Goal: Communication & Community: Share content

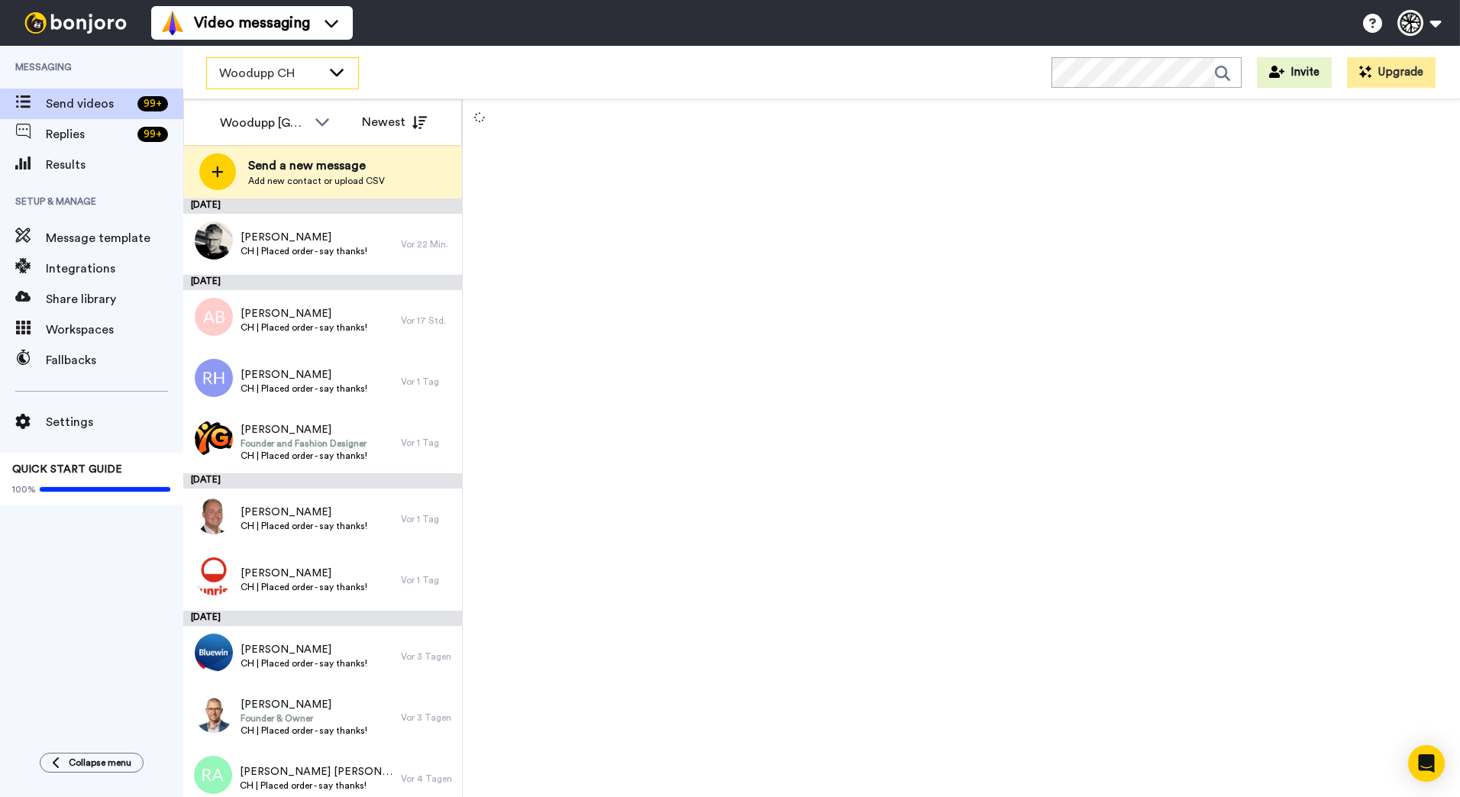
click at [338, 64] on icon at bounding box center [337, 71] width 18 height 15
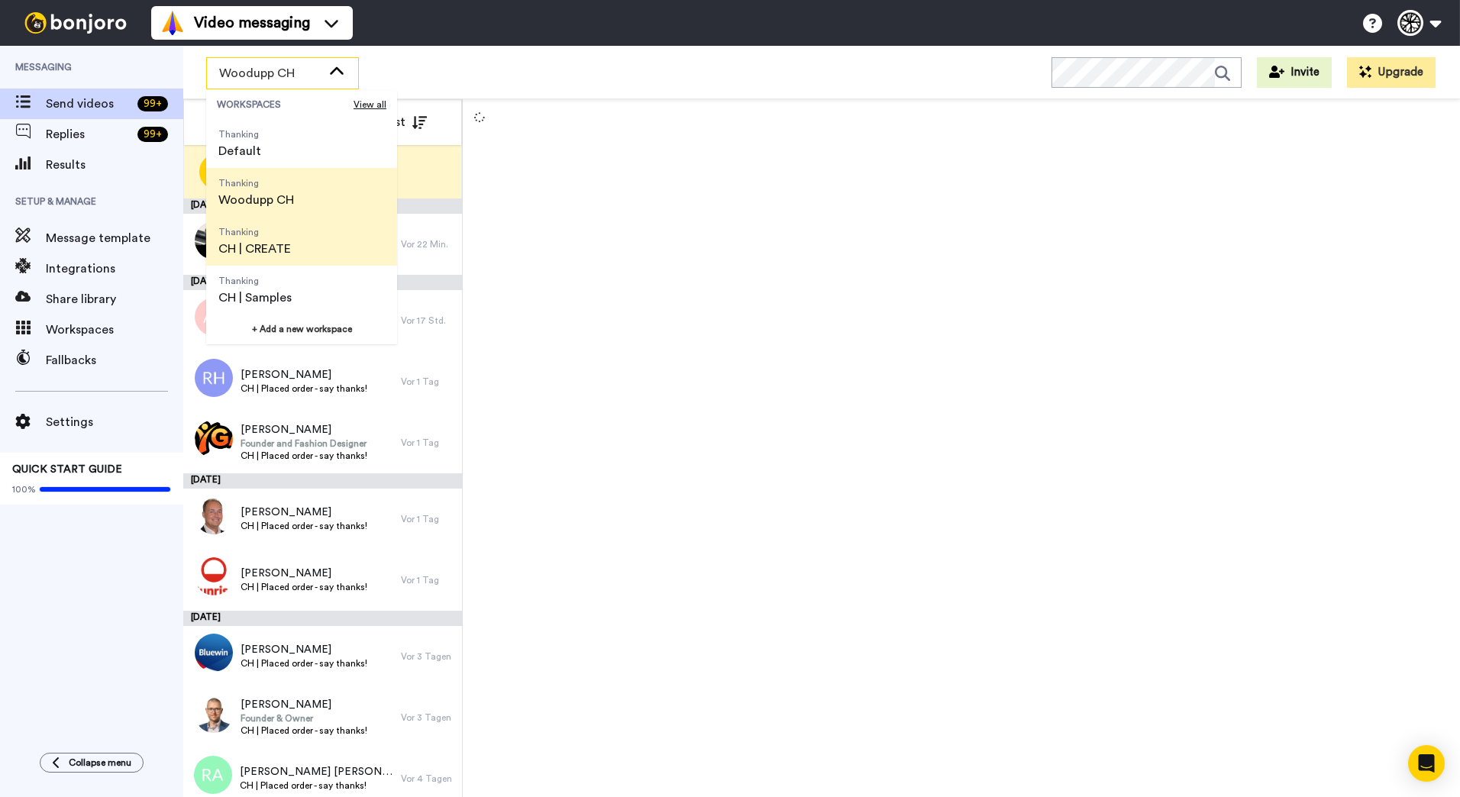
scroll to position [49, 0]
click at [298, 240] on span "Thanking CH | CREATE" at bounding box center [254, 240] width 97 height 49
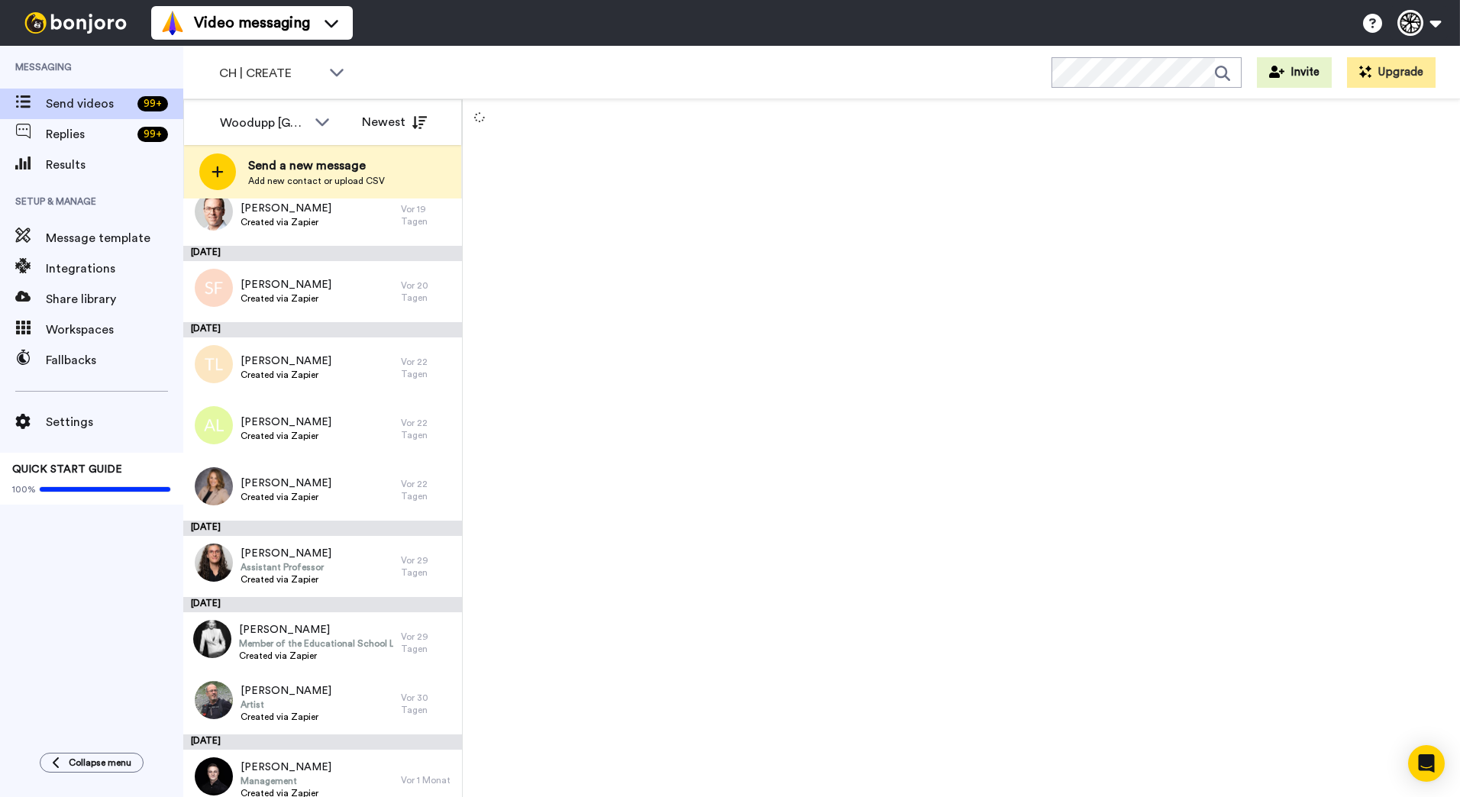
scroll to position [381, 0]
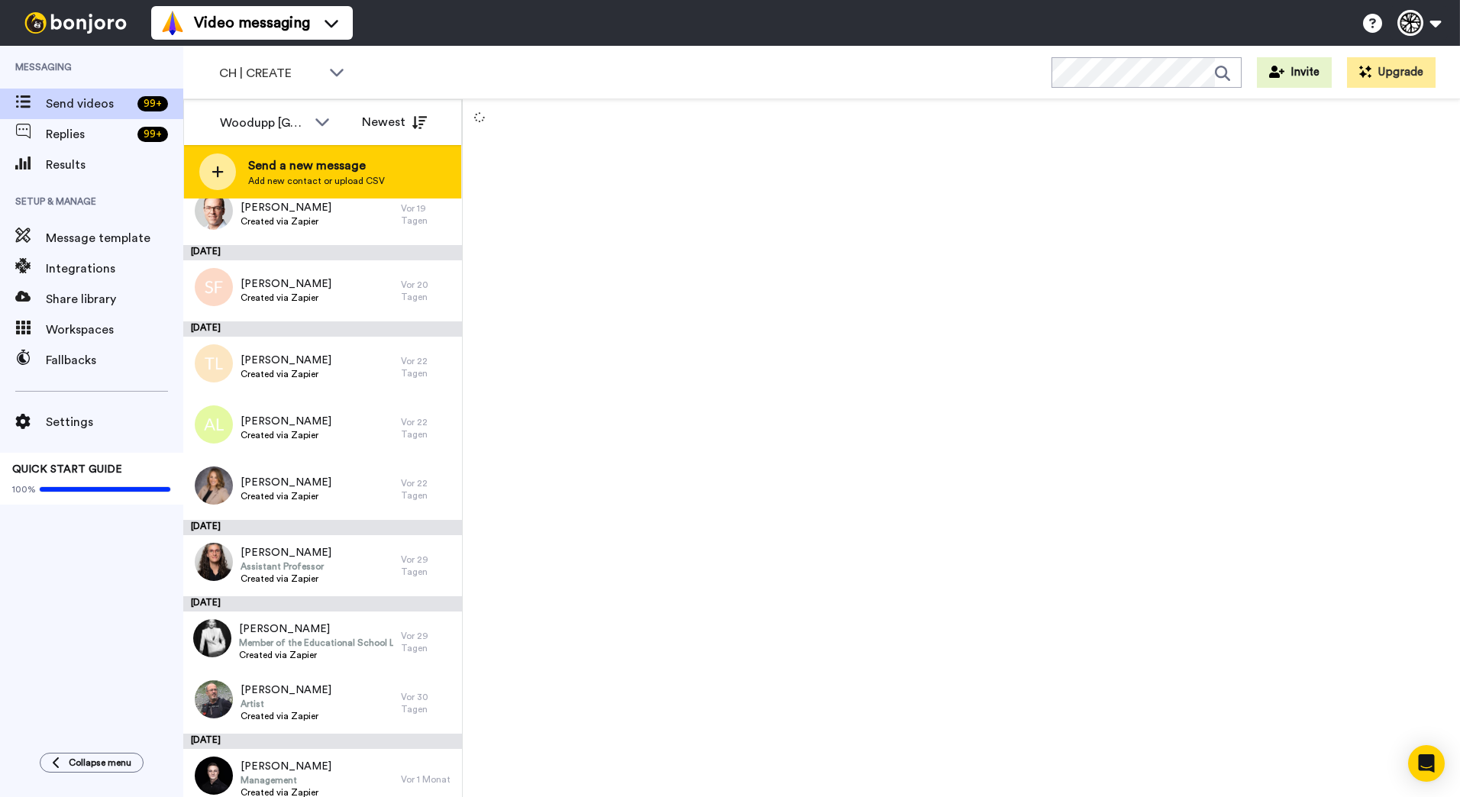
click at [322, 163] on span "Send a new message" at bounding box center [316, 166] width 137 height 18
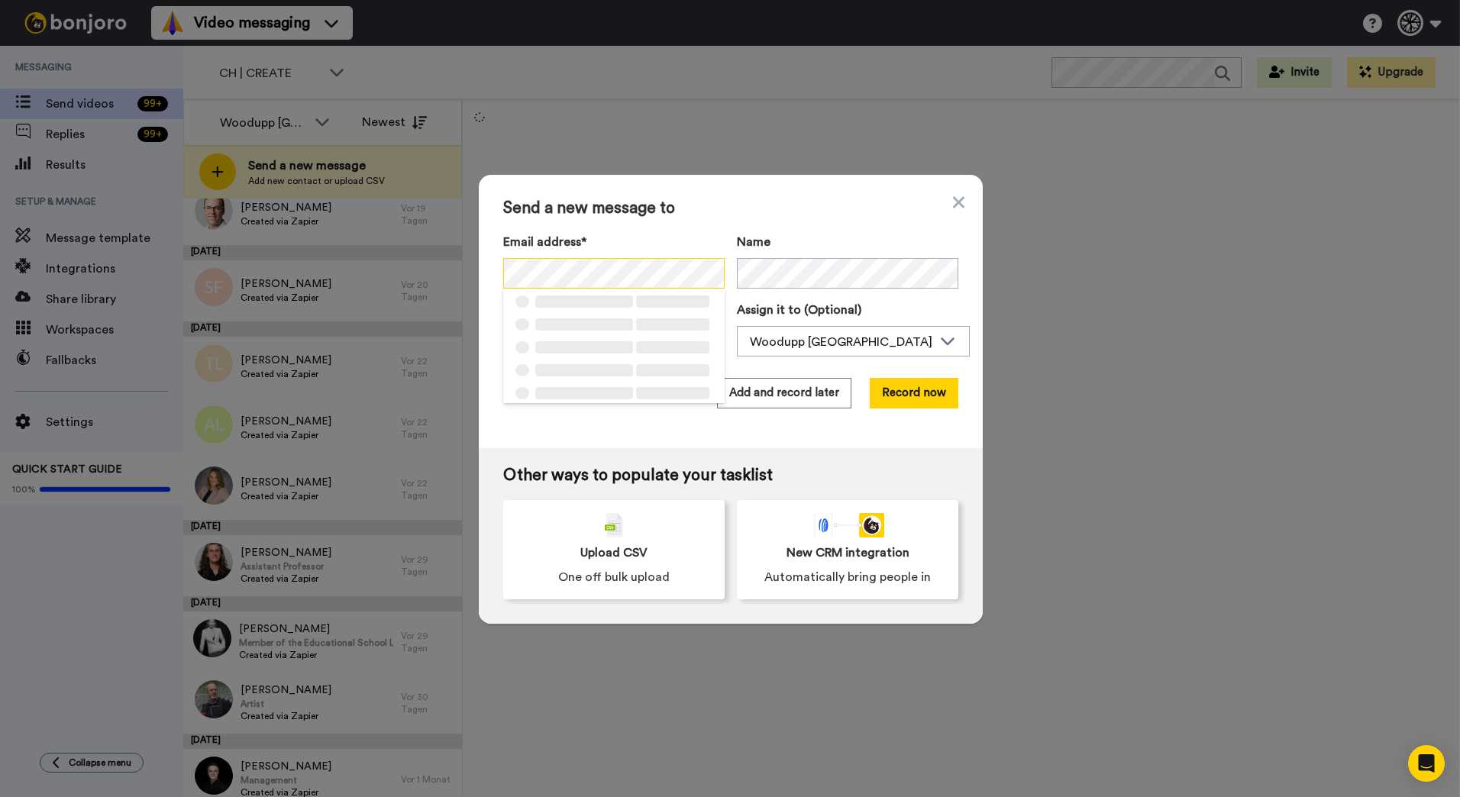
click at [458, 266] on div "Send a new message to Email address* ‌ ‌ ‌ ‌ ‌ ‌ ‌ ‌ ‌ ‌ ‌ ‌ ‌ ‌ ‌ Name Task de…" at bounding box center [730, 398] width 1460 height 797
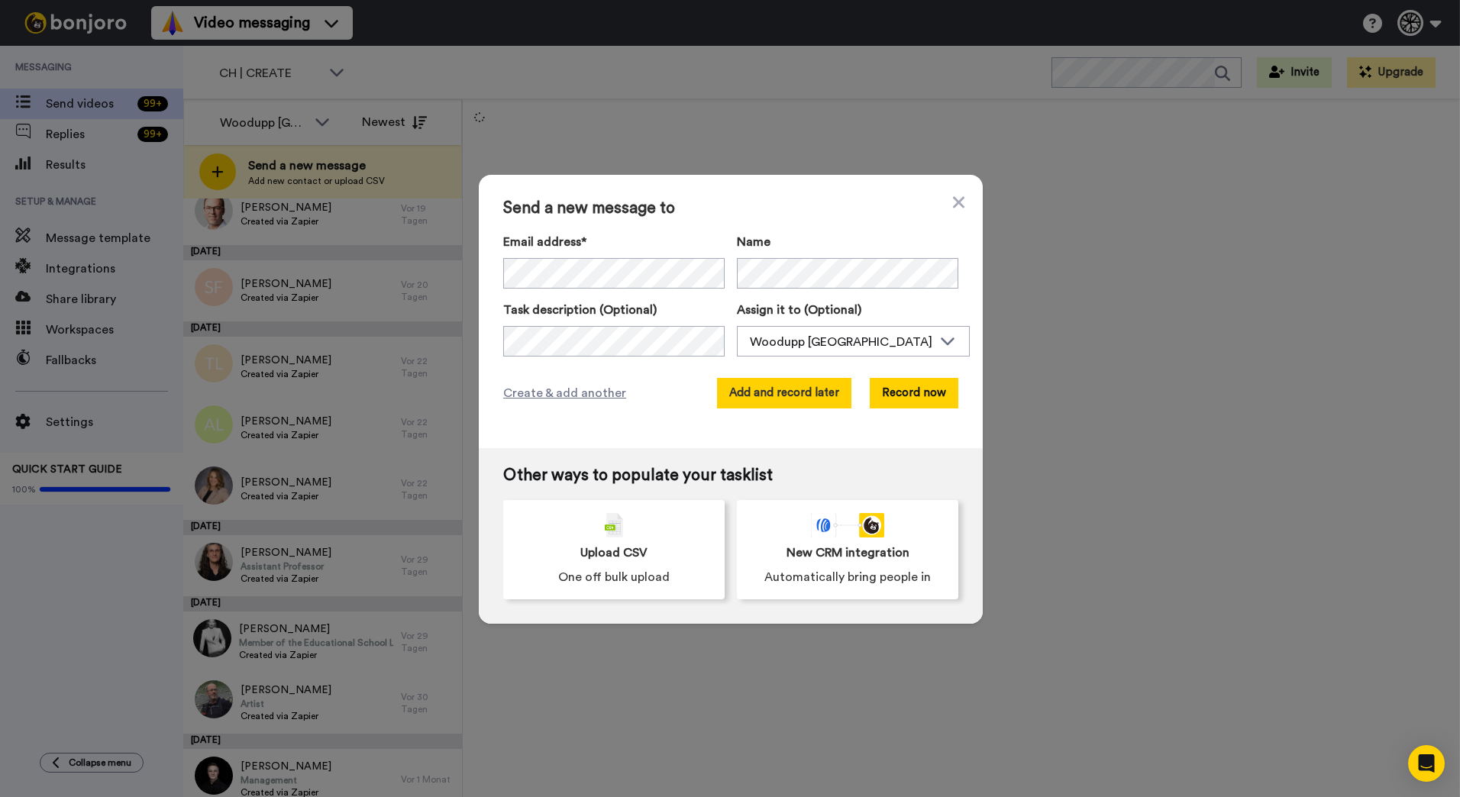
click at [785, 394] on button "Add and record later" at bounding box center [784, 393] width 134 height 31
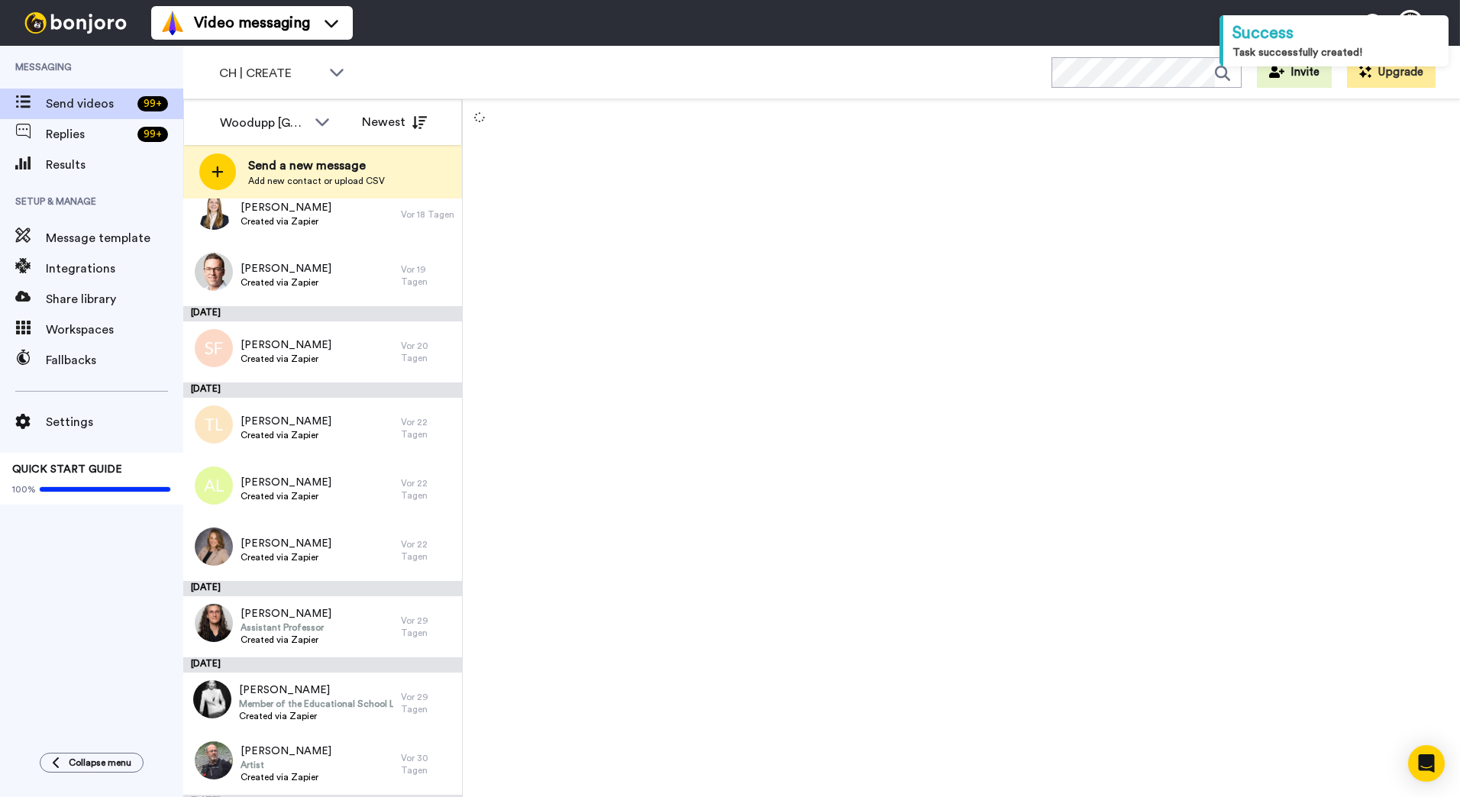
scroll to position [442, 0]
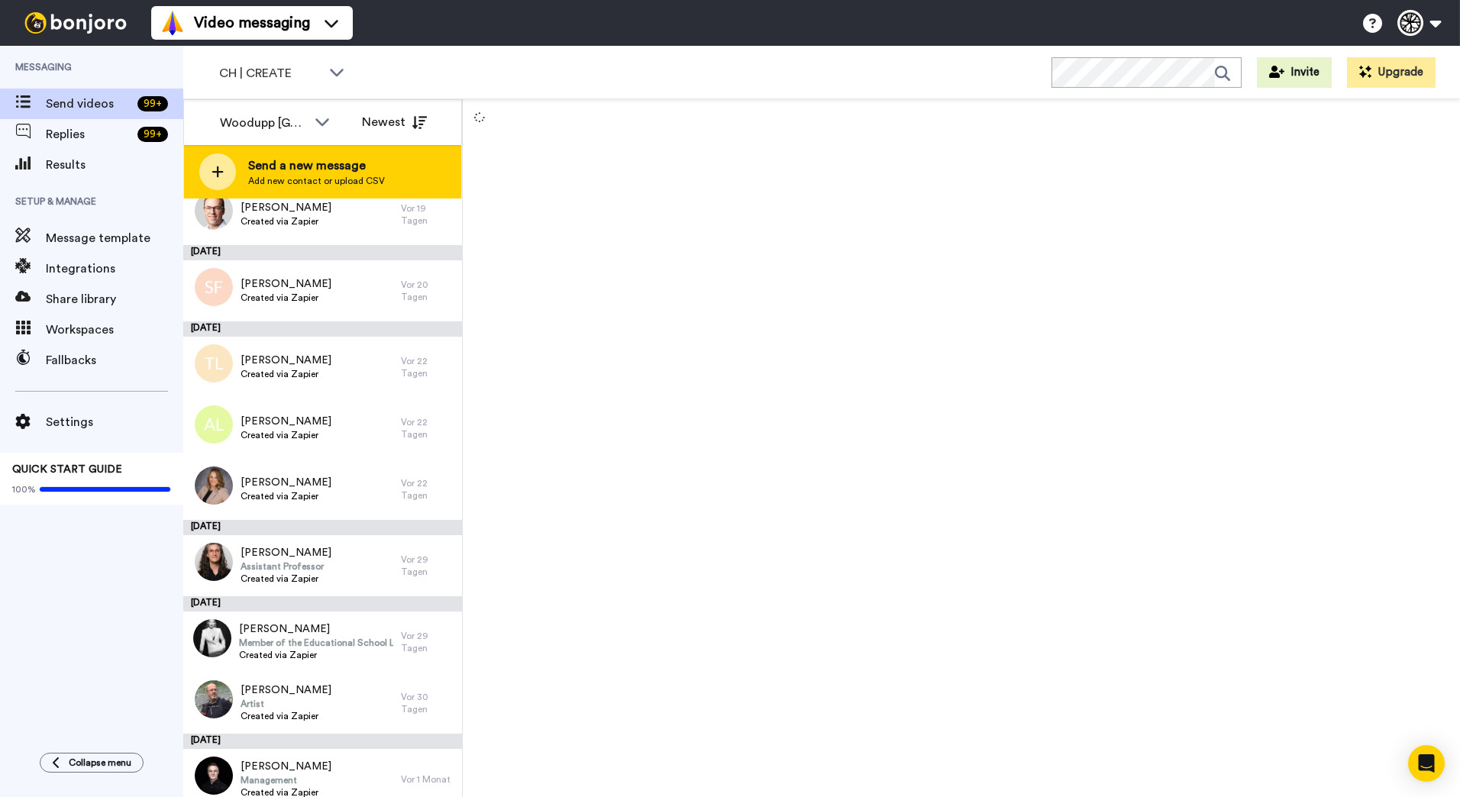
click at [331, 189] on div "Send a new message Add new contact or upload CSV" at bounding box center [322, 171] width 277 height 53
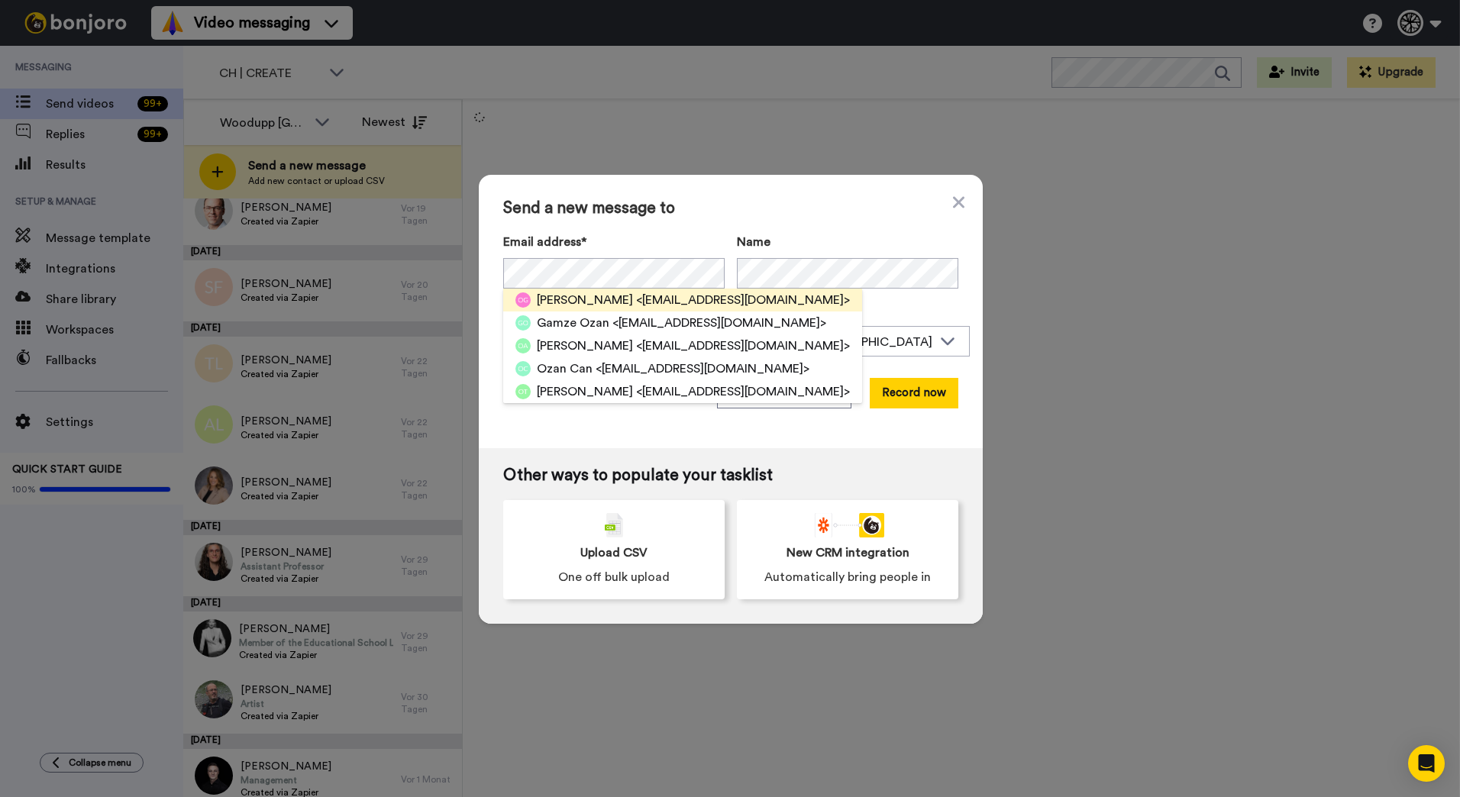
click at [663, 296] on span "<guvenozan@gmail.com>" at bounding box center [743, 300] width 214 height 18
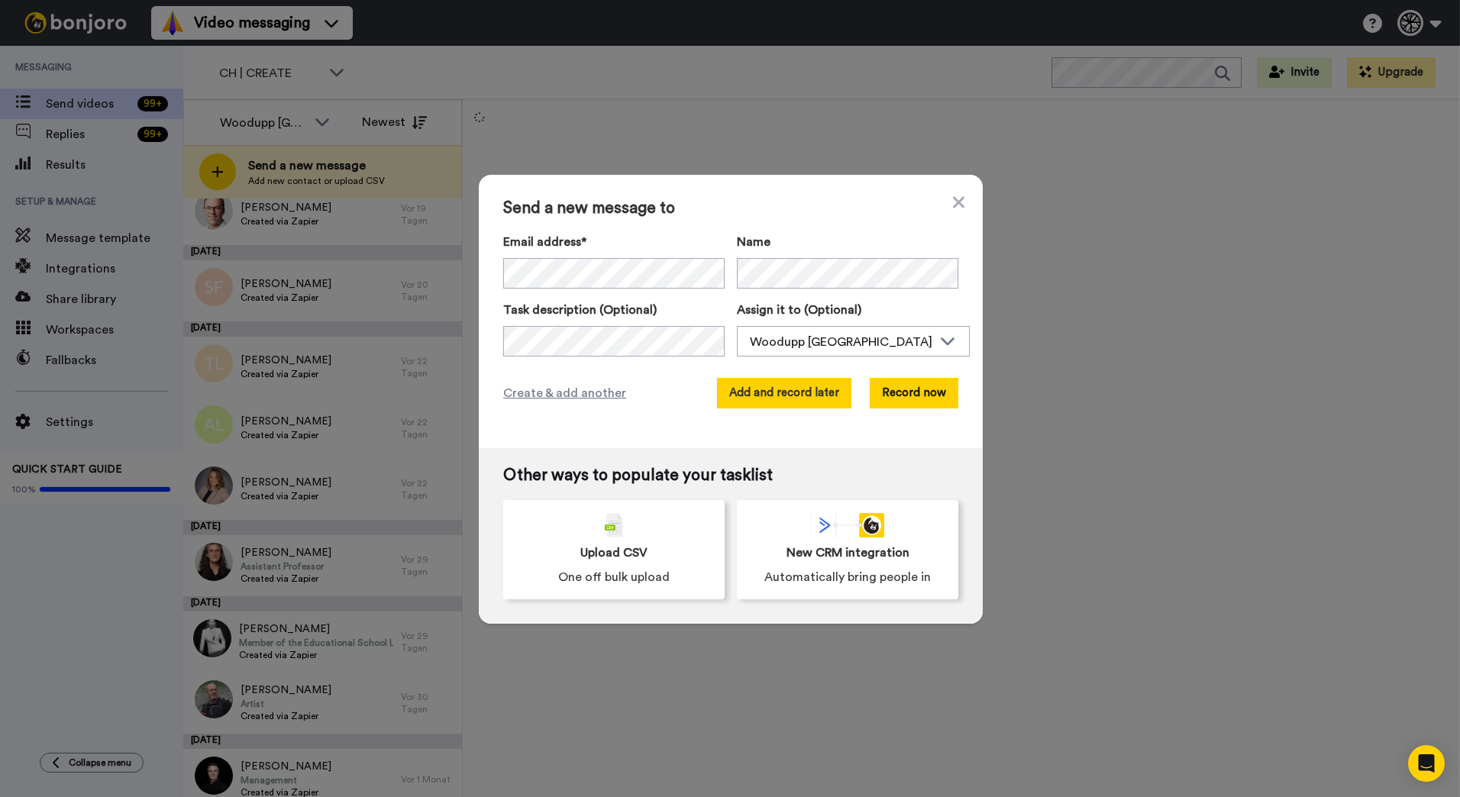
click at [817, 396] on button "Add and record later" at bounding box center [784, 393] width 134 height 31
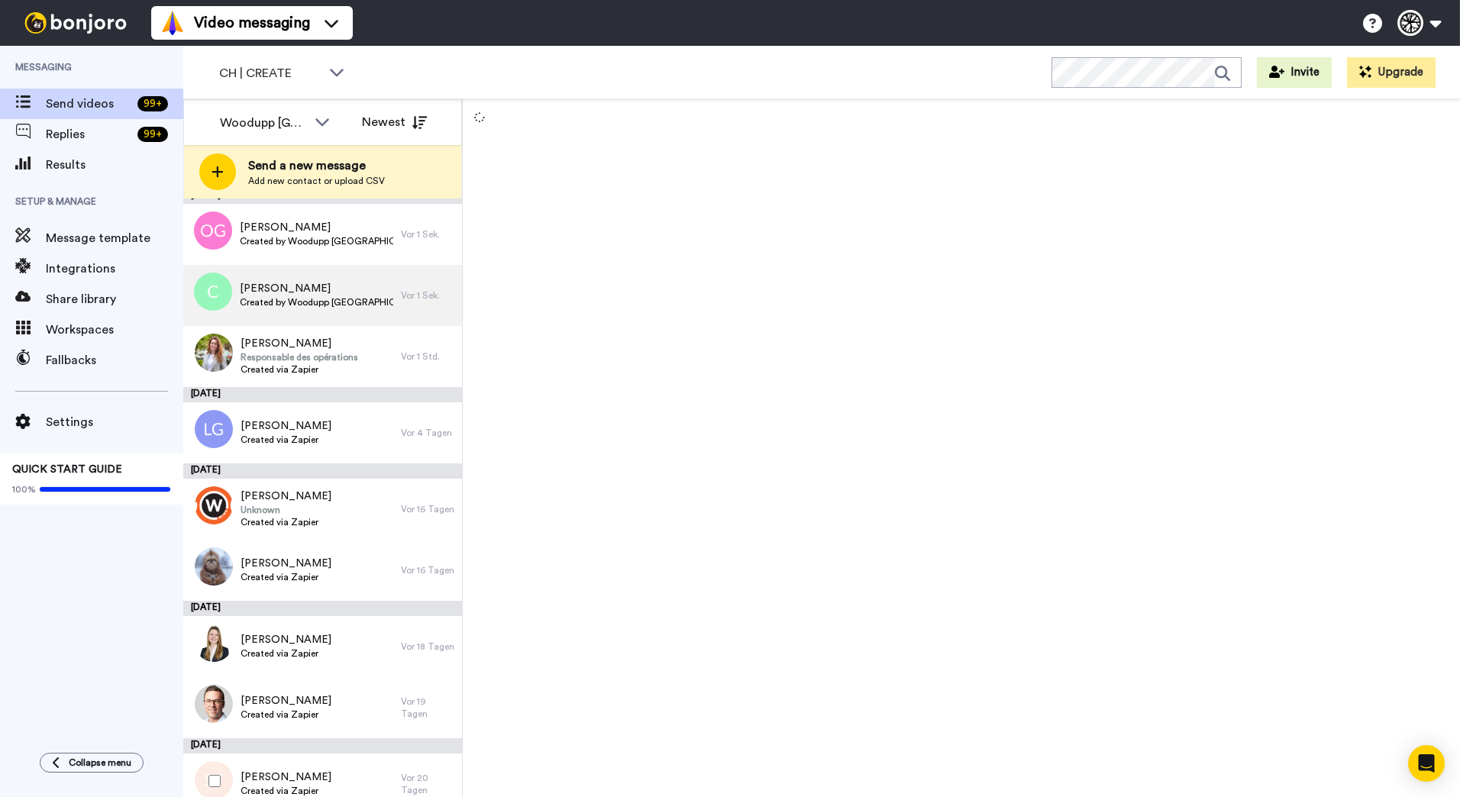
scroll to position [0, 0]
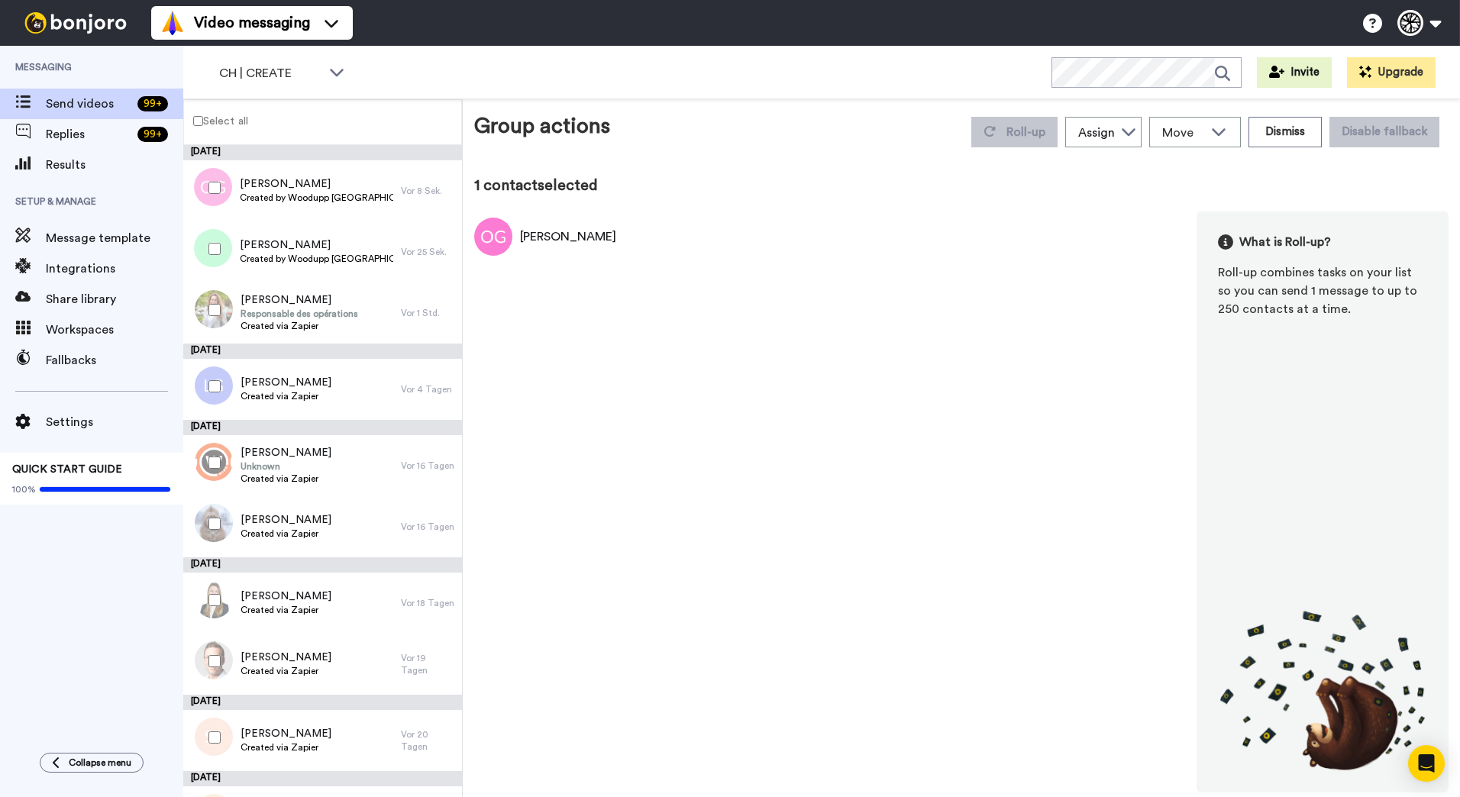
click at [215, 242] on div at bounding box center [211, 248] width 55 height 53
click at [1032, 133] on span "Roll-up" at bounding box center [1026, 132] width 39 height 12
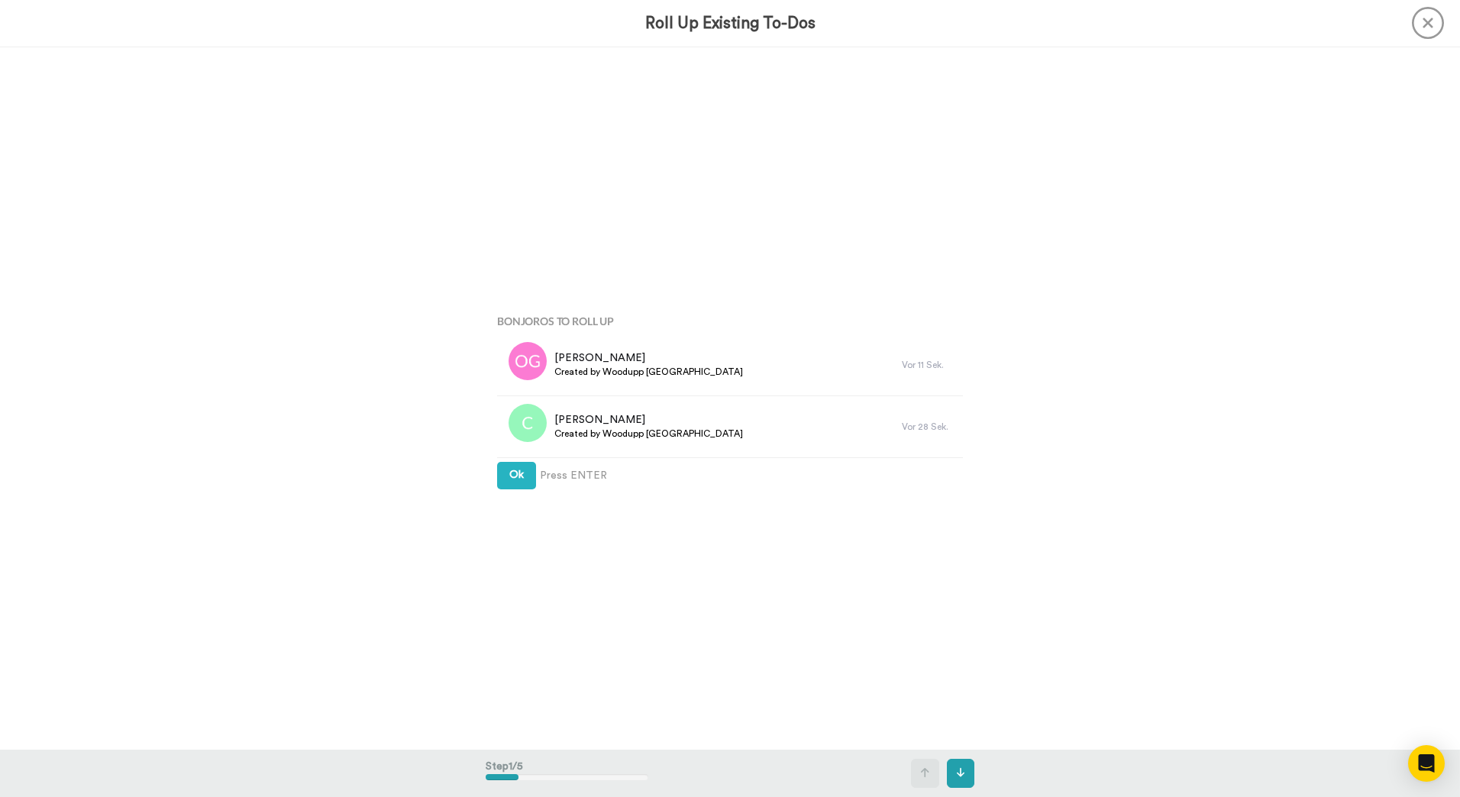
click at [551, 548] on div "Bonjoros To Roll Up Ozan Guven Created by Woodupp Switzerland Vor 11 Sek. Celin…" at bounding box center [730, 398] width 489 height 399
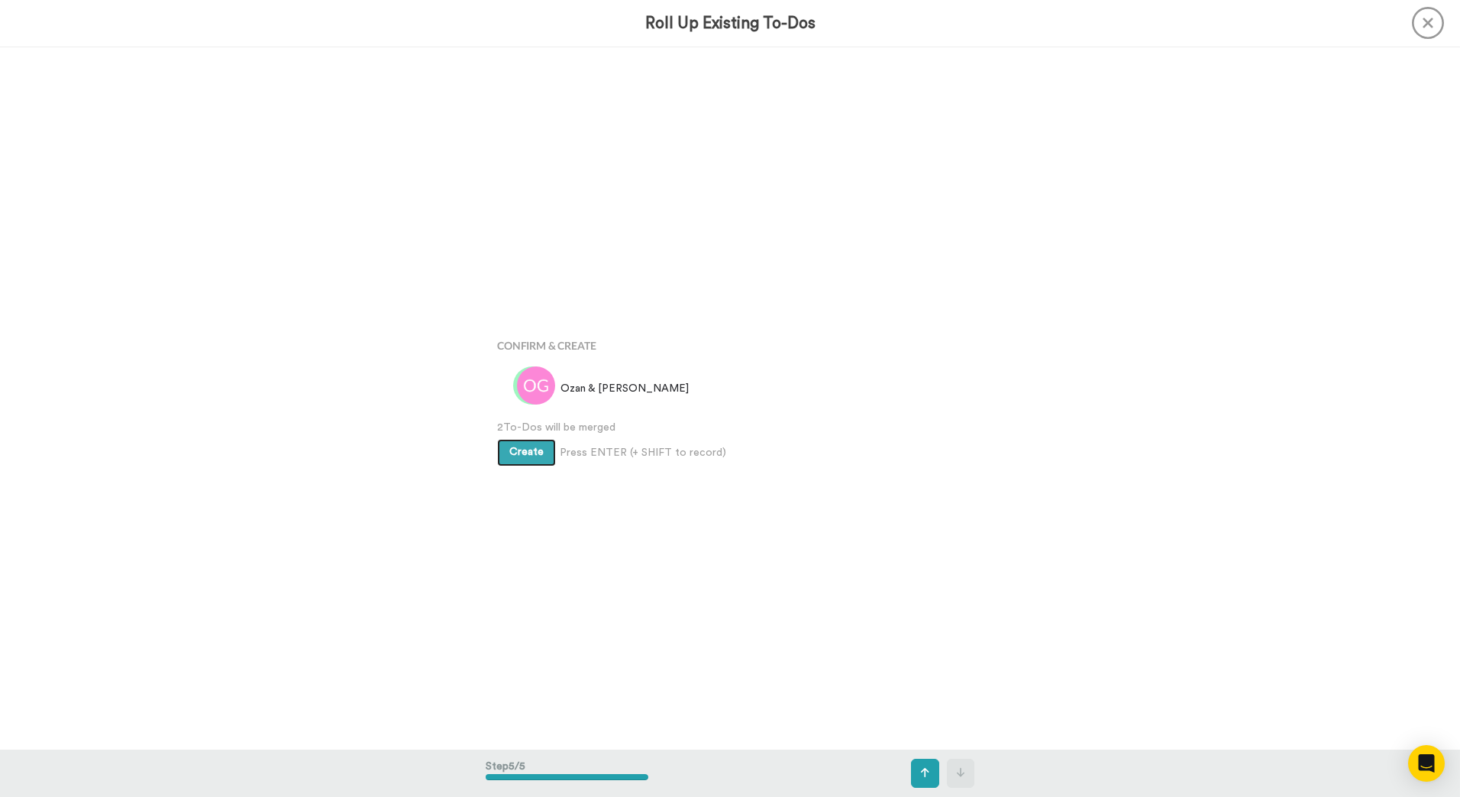
scroll to position [2812, 0]
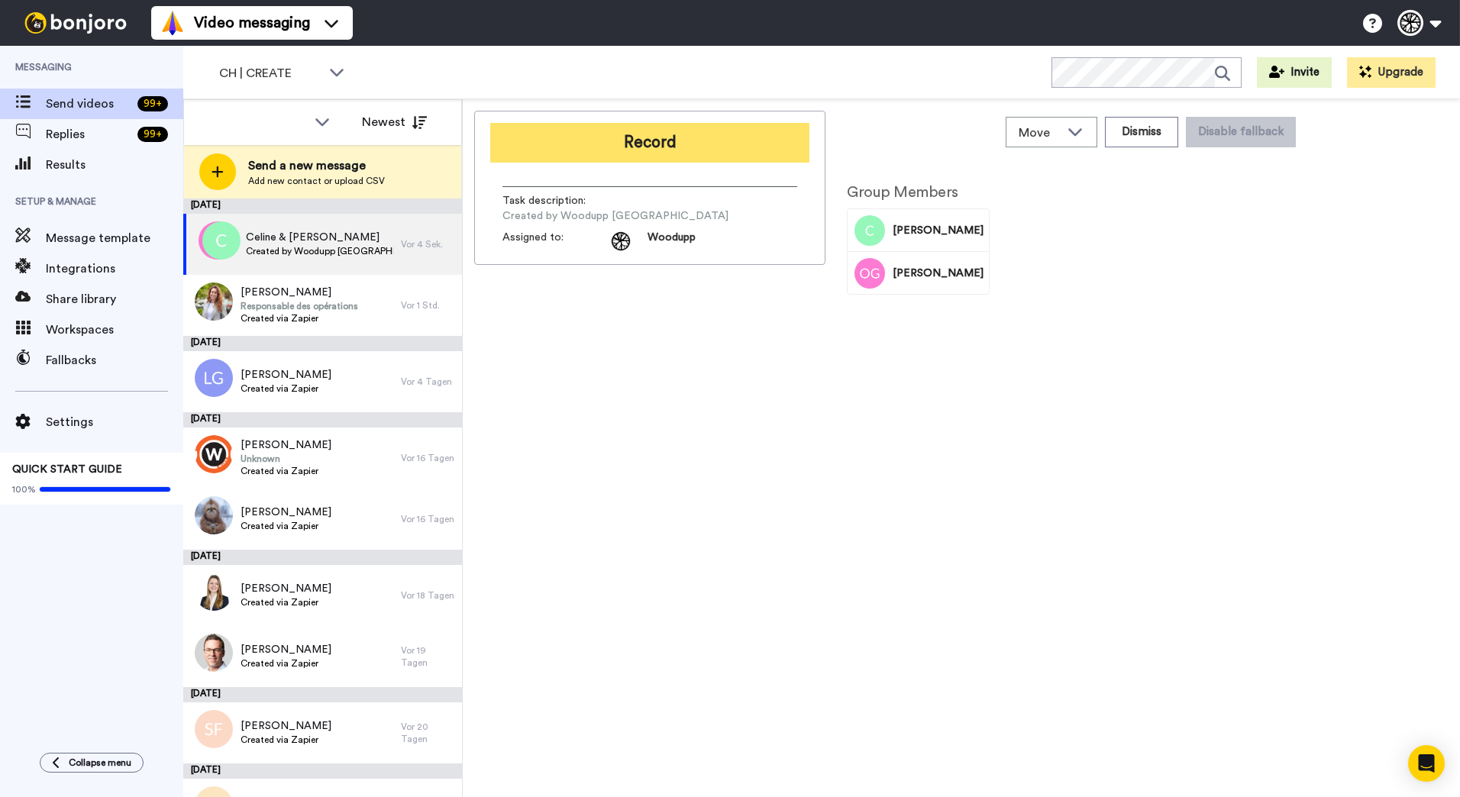
click at [630, 150] on button "Record" at bounding box center [649, 143] width 319 height 40
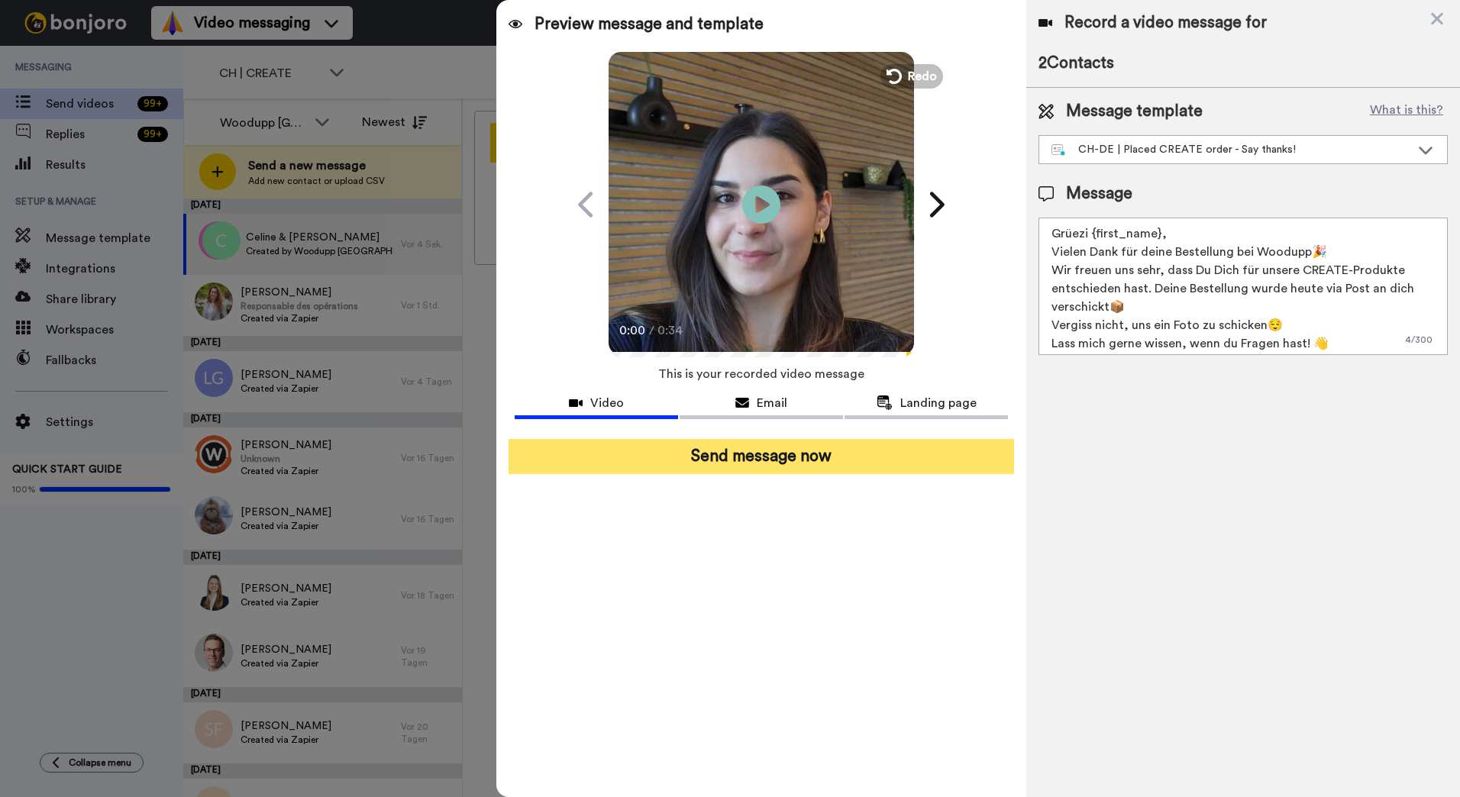
click at [894, 466] on button "Send message now" at bounding box center [762, 456] width 506 height 35
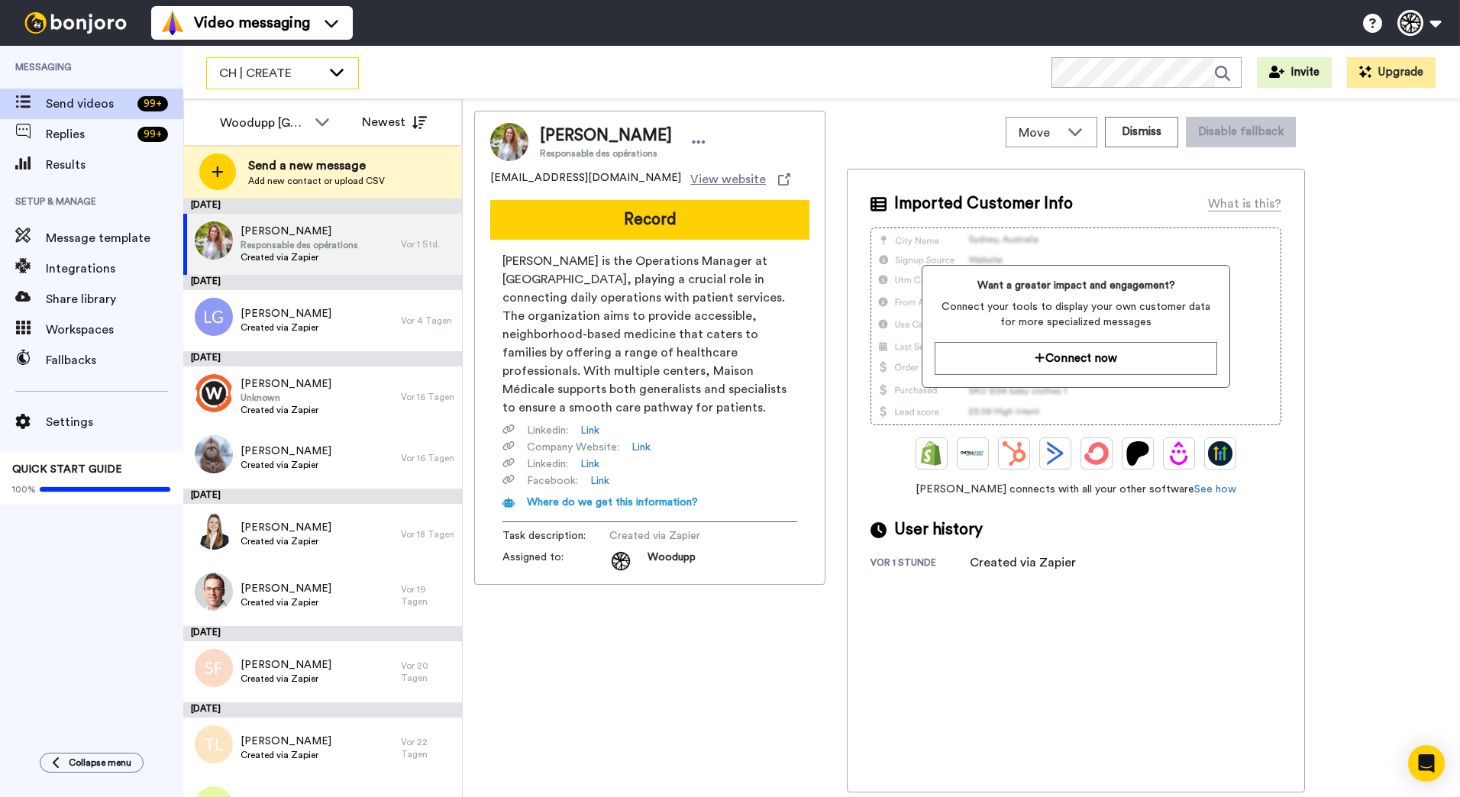
click at [343, 66] on icon at bounding box center [337, 71] width 18 height 15
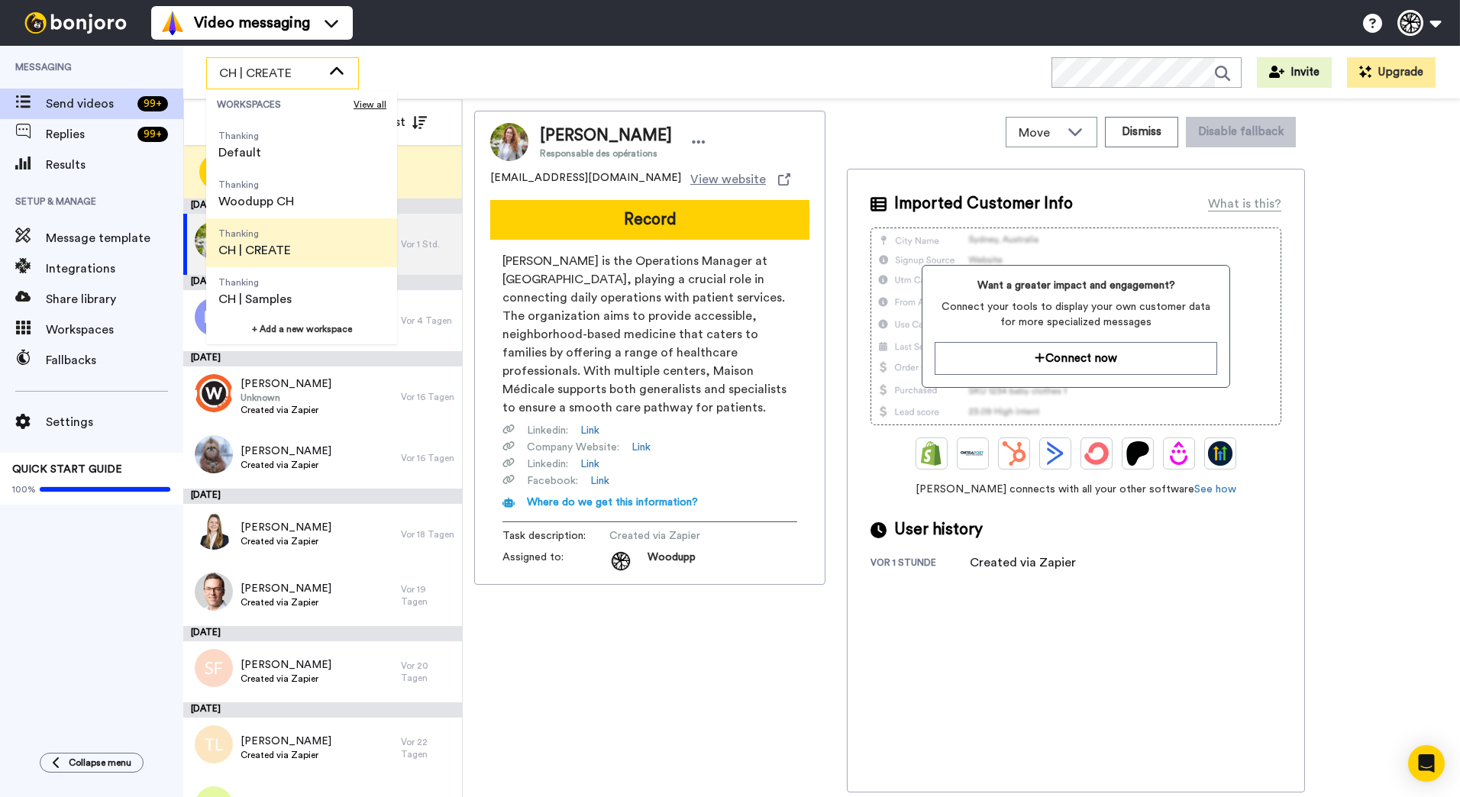
scroll to position [49, 0]
click at [315, 283] on li "Thanking CH | Samples" at bounding box center [301, 289] width 191 height 49
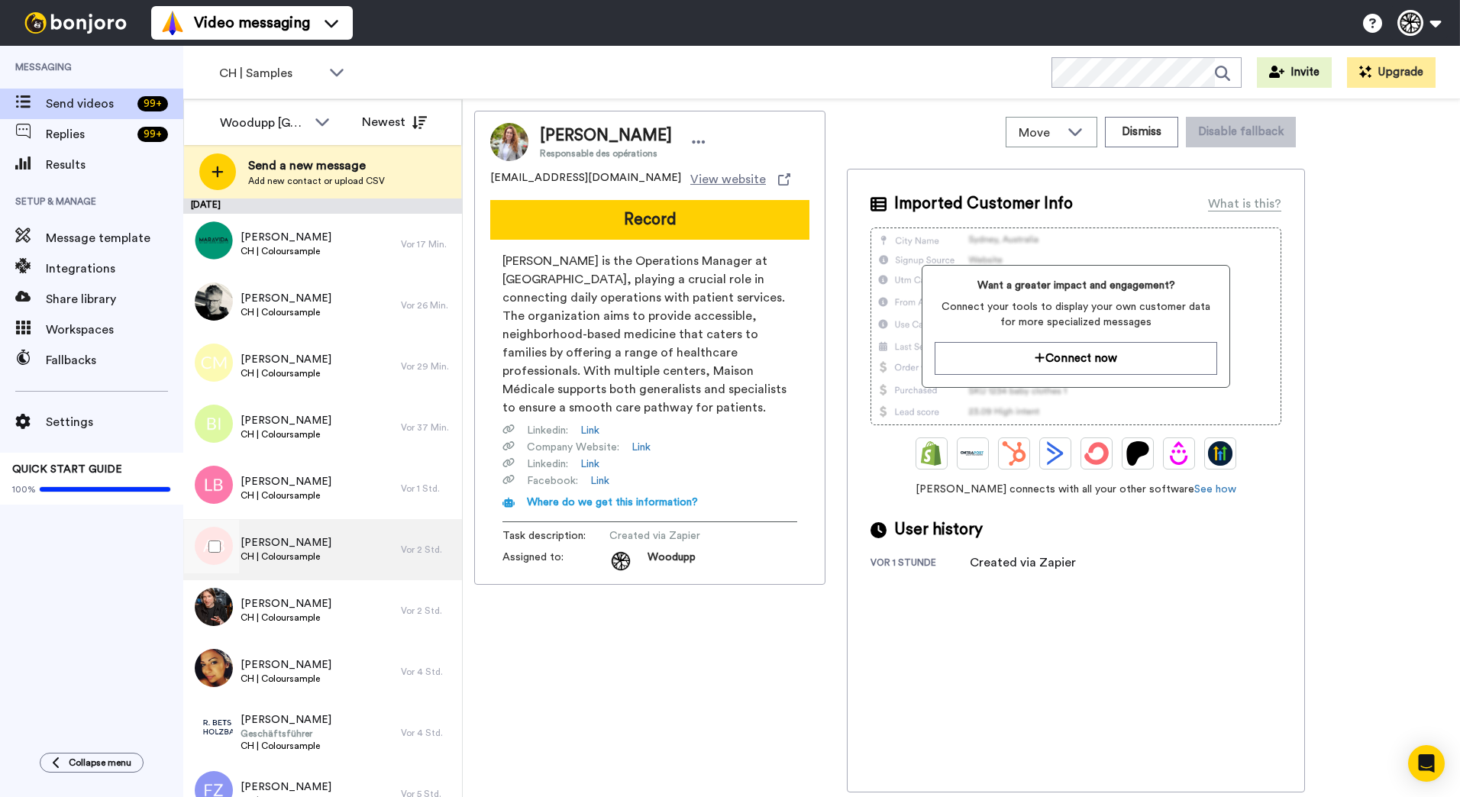
scroll to position [793, 0]
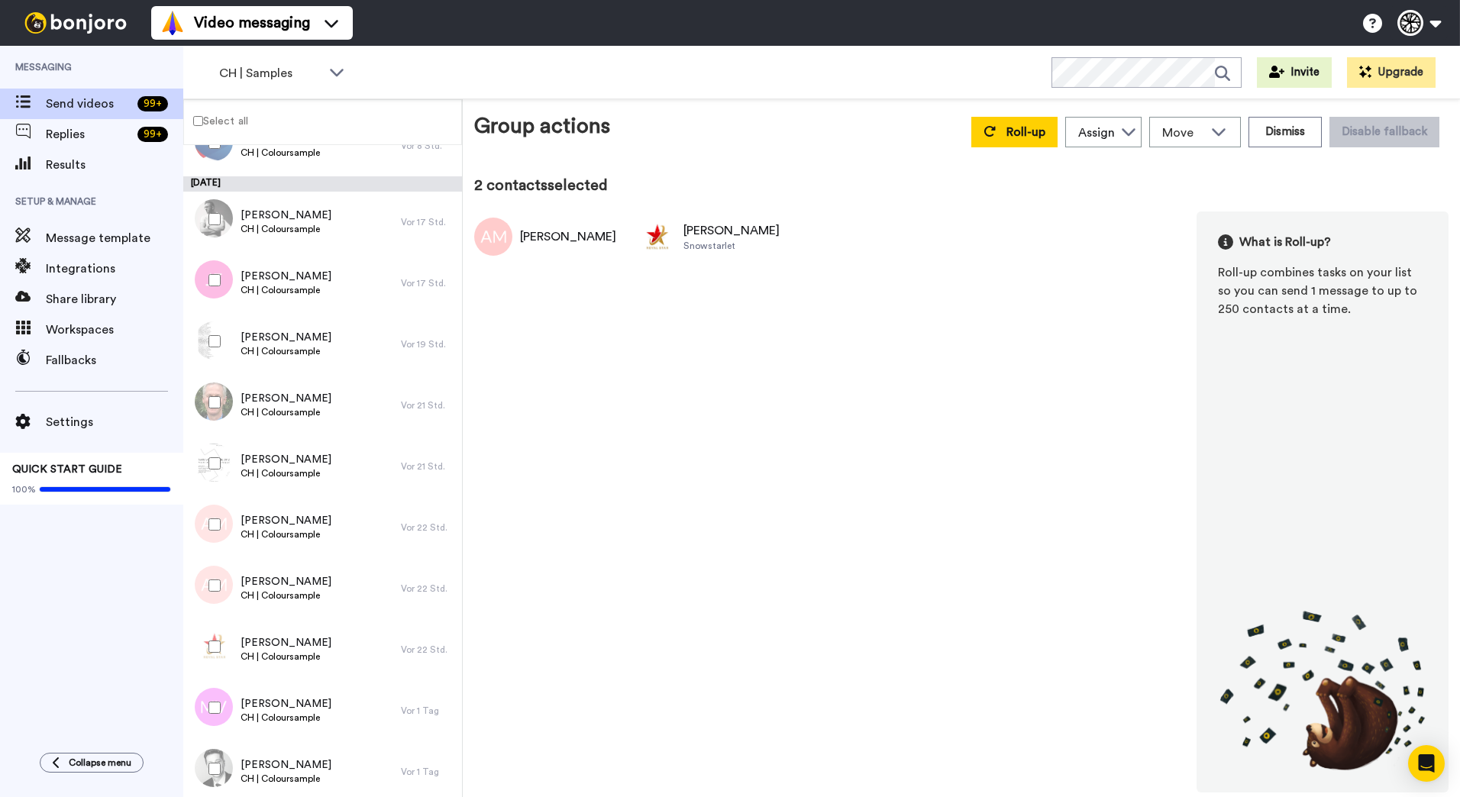
scroll to position [324, 0]
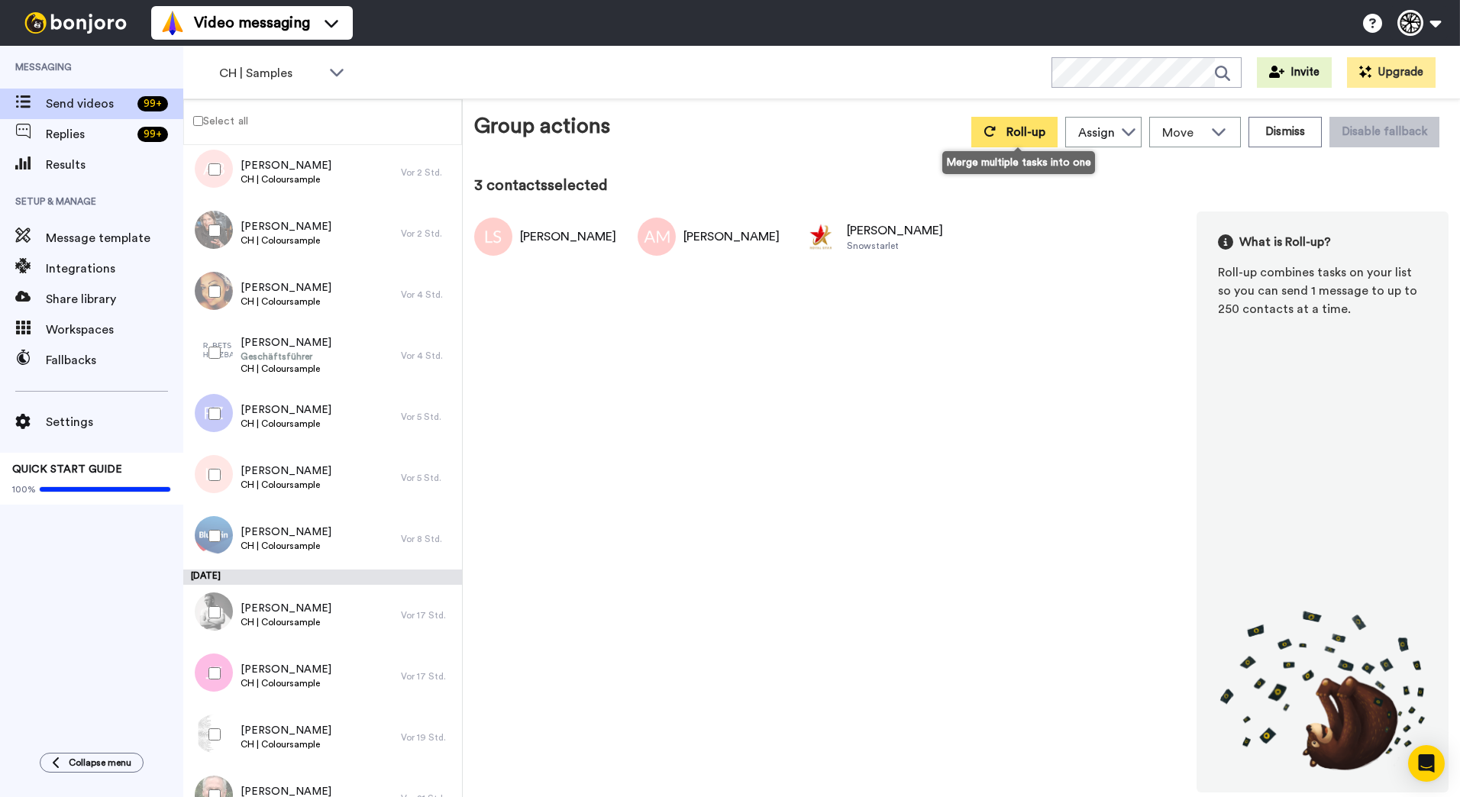
click at [1009, 134] on button "Roll-up" at bounding box center [1014, 132] width 86 height 31
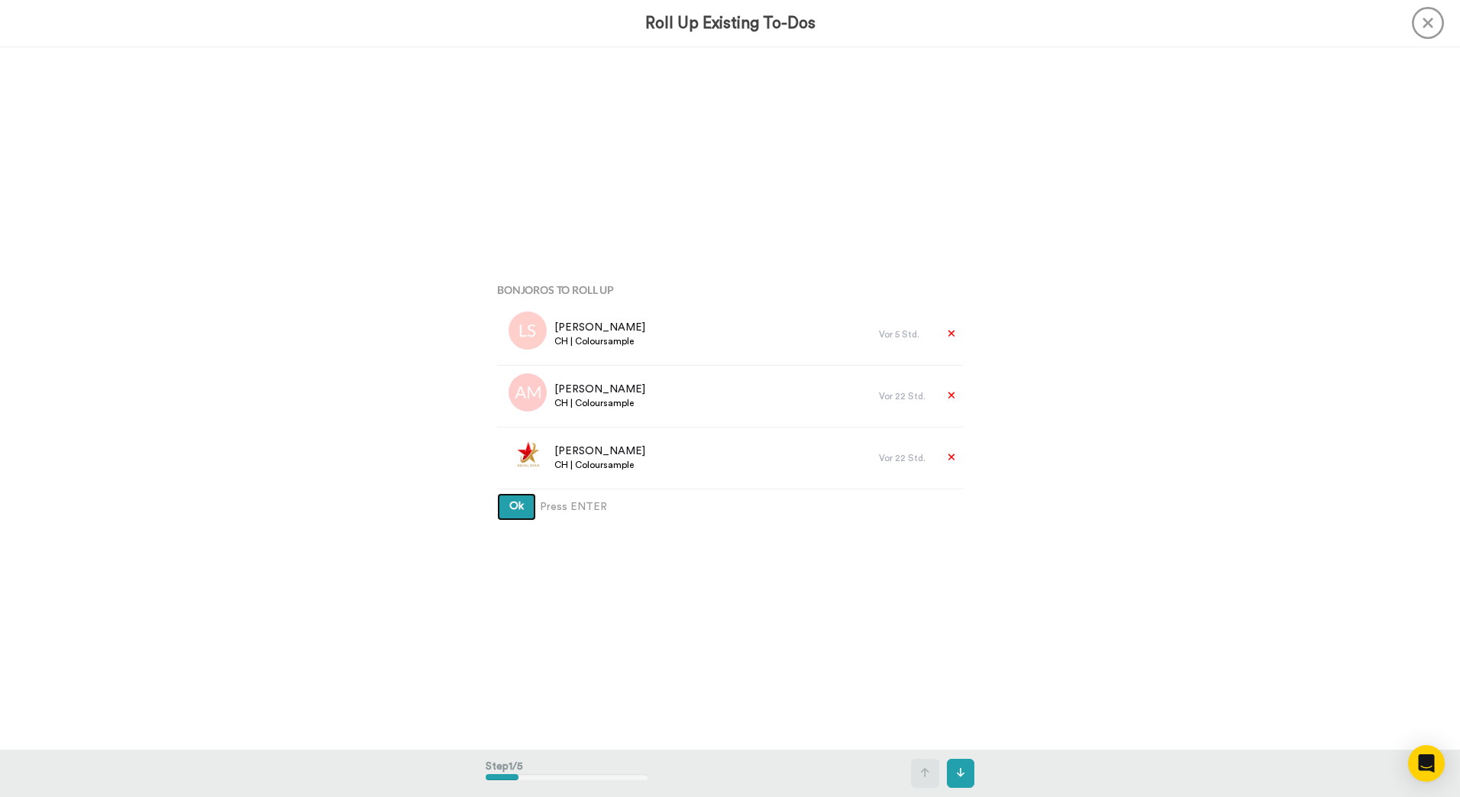
click at [497, 493] on button "Ok" at bounding box center [516, 506] width 39 height 27
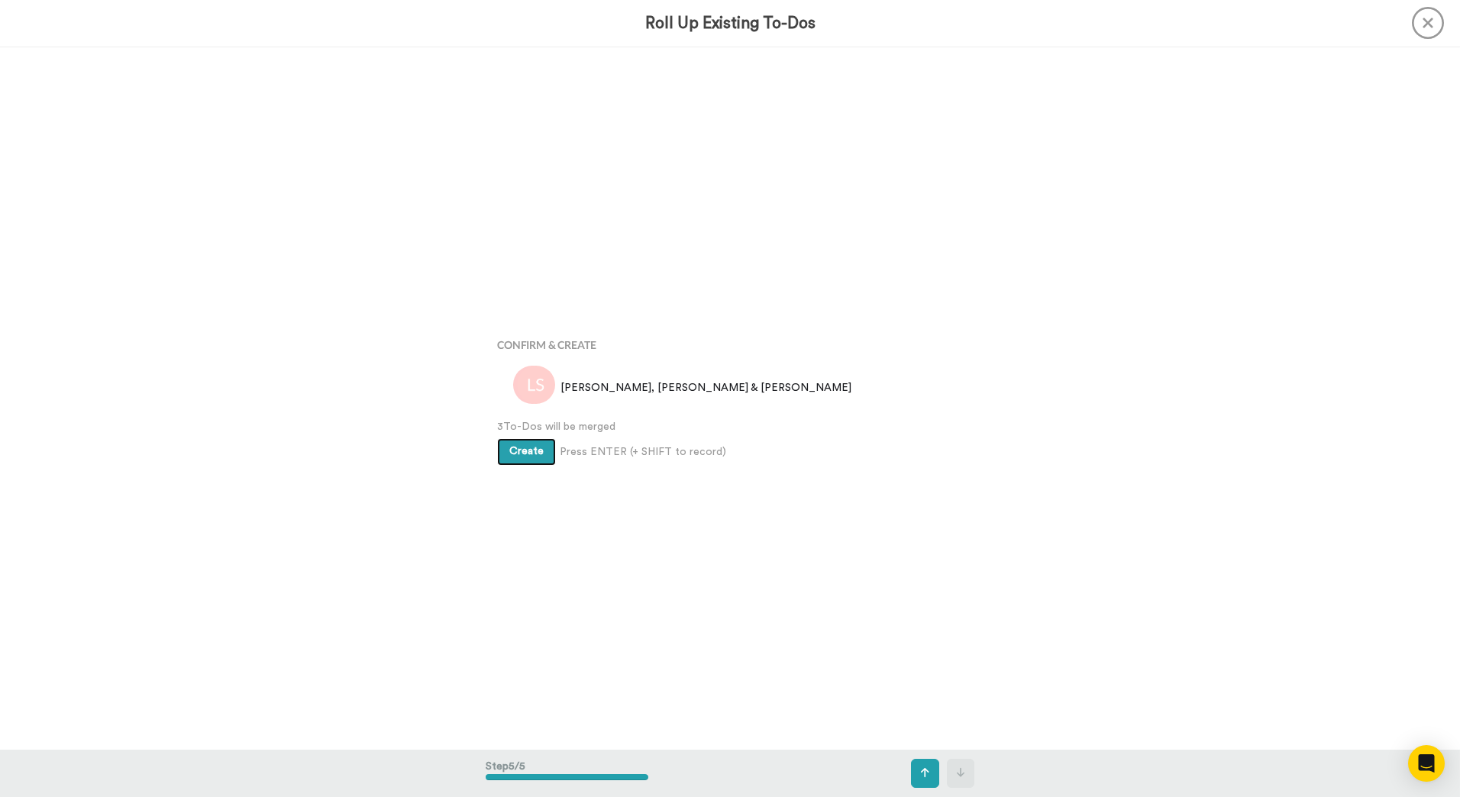
scroll to position [2812, 0]
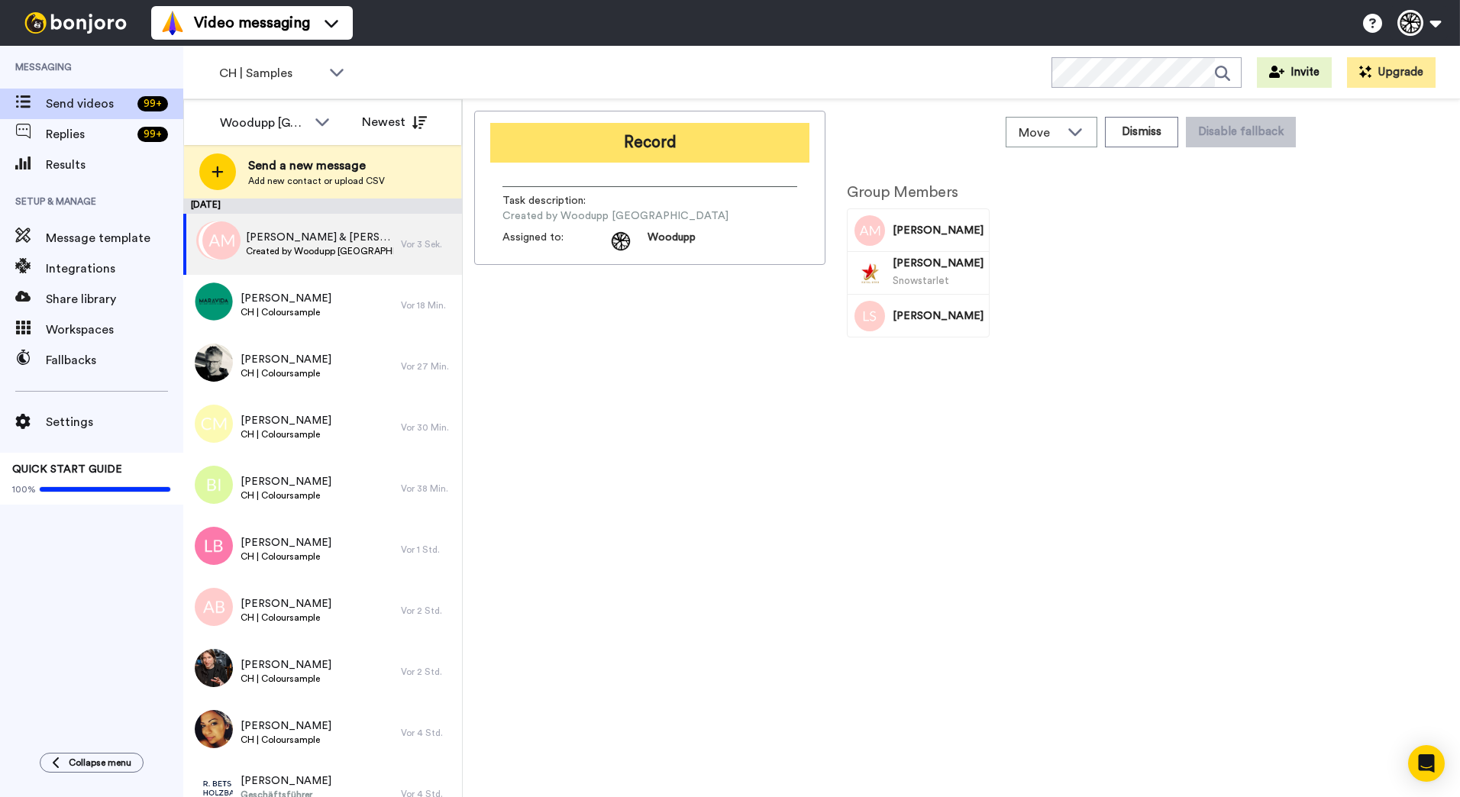
click at [755, 143] on button "Record" at bounding box center [649, 143] width 319 height 40
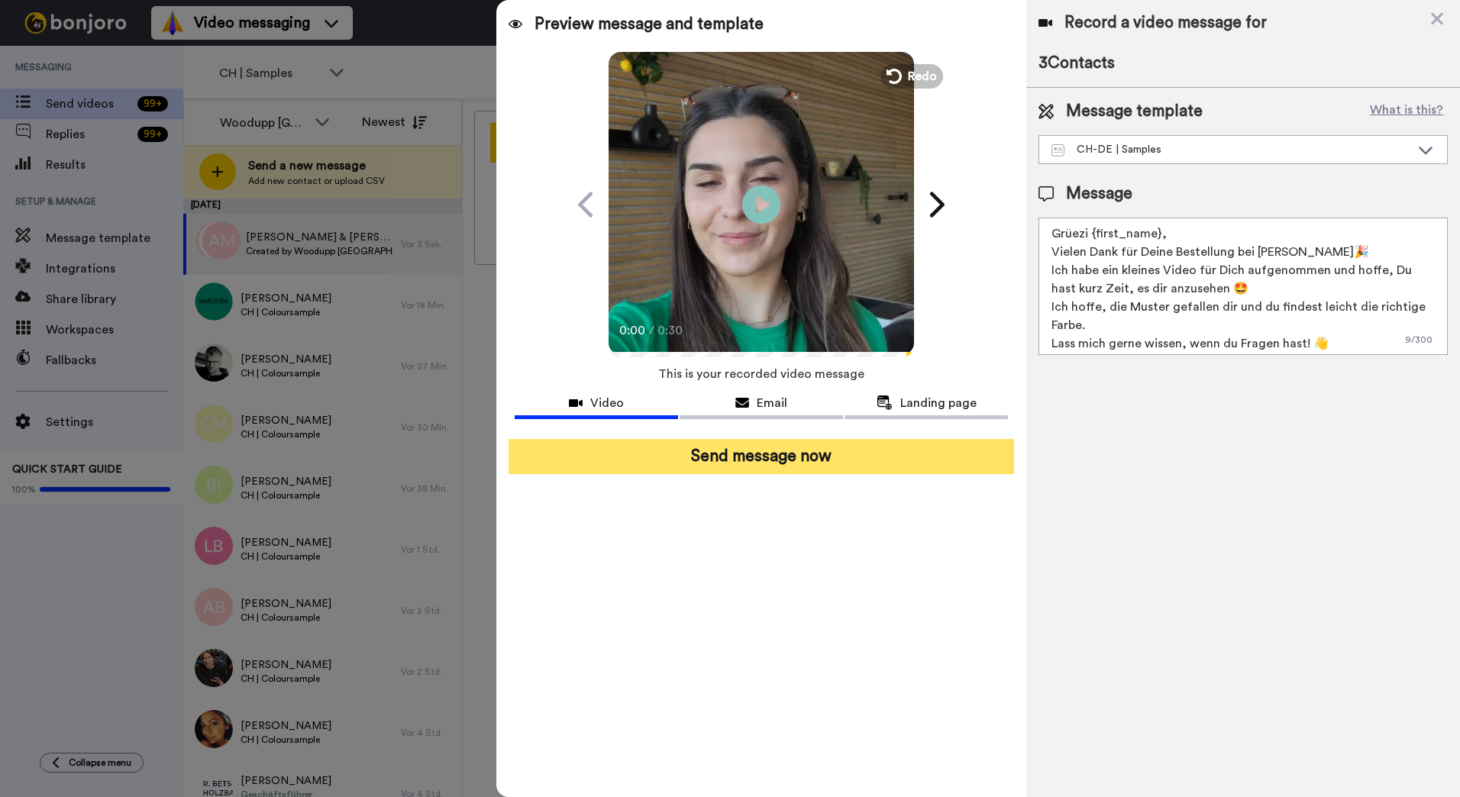
click at [856, 467] on button "Send message now" at bounding box center [762, 456] width 506 height 35
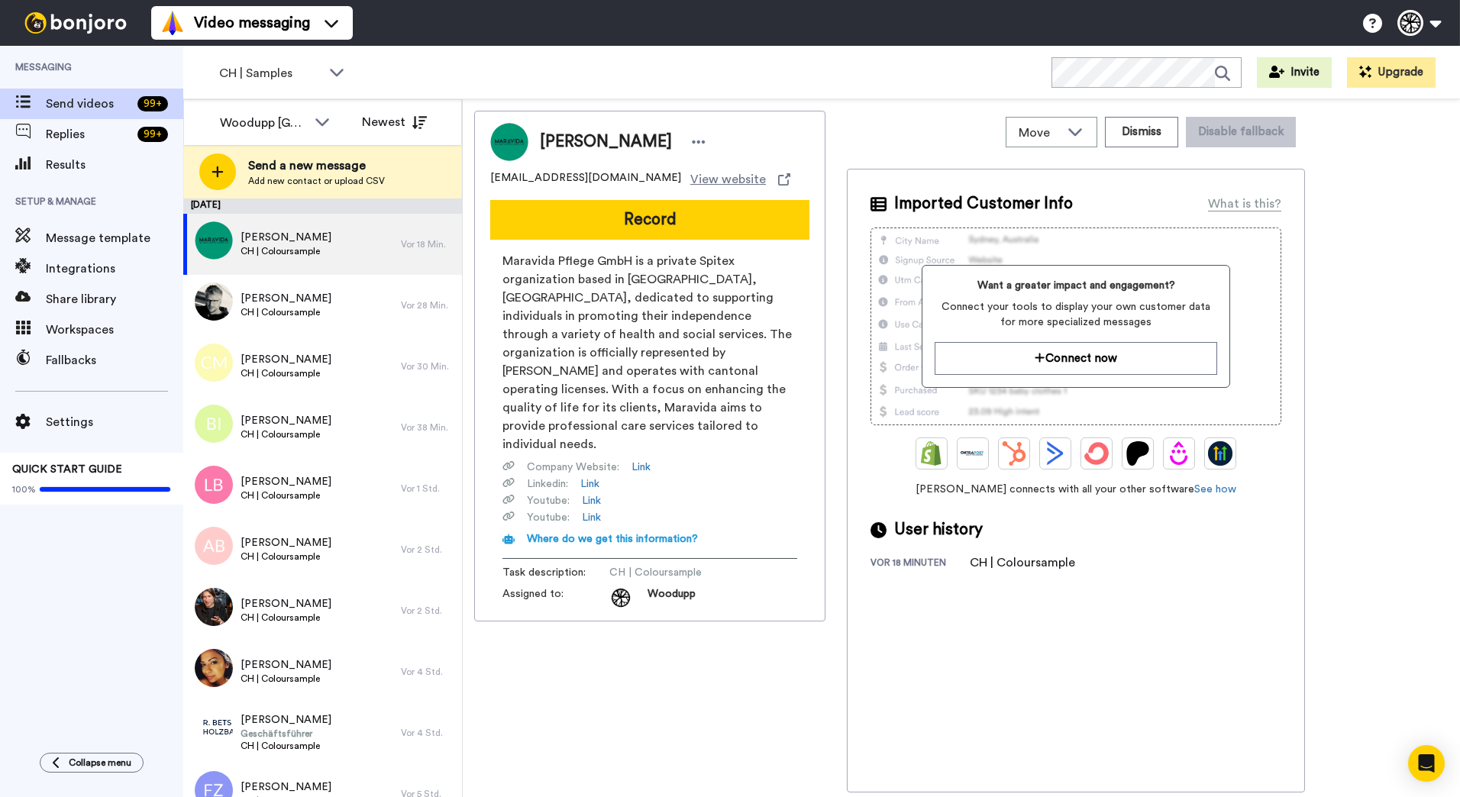
click at [857, 120] on div "Move WORKSPACES View all Thanking Default Thanking [PERSON_NAME] CH Thanking CH…" at bounding box center [1076, 132] width 458 height 43
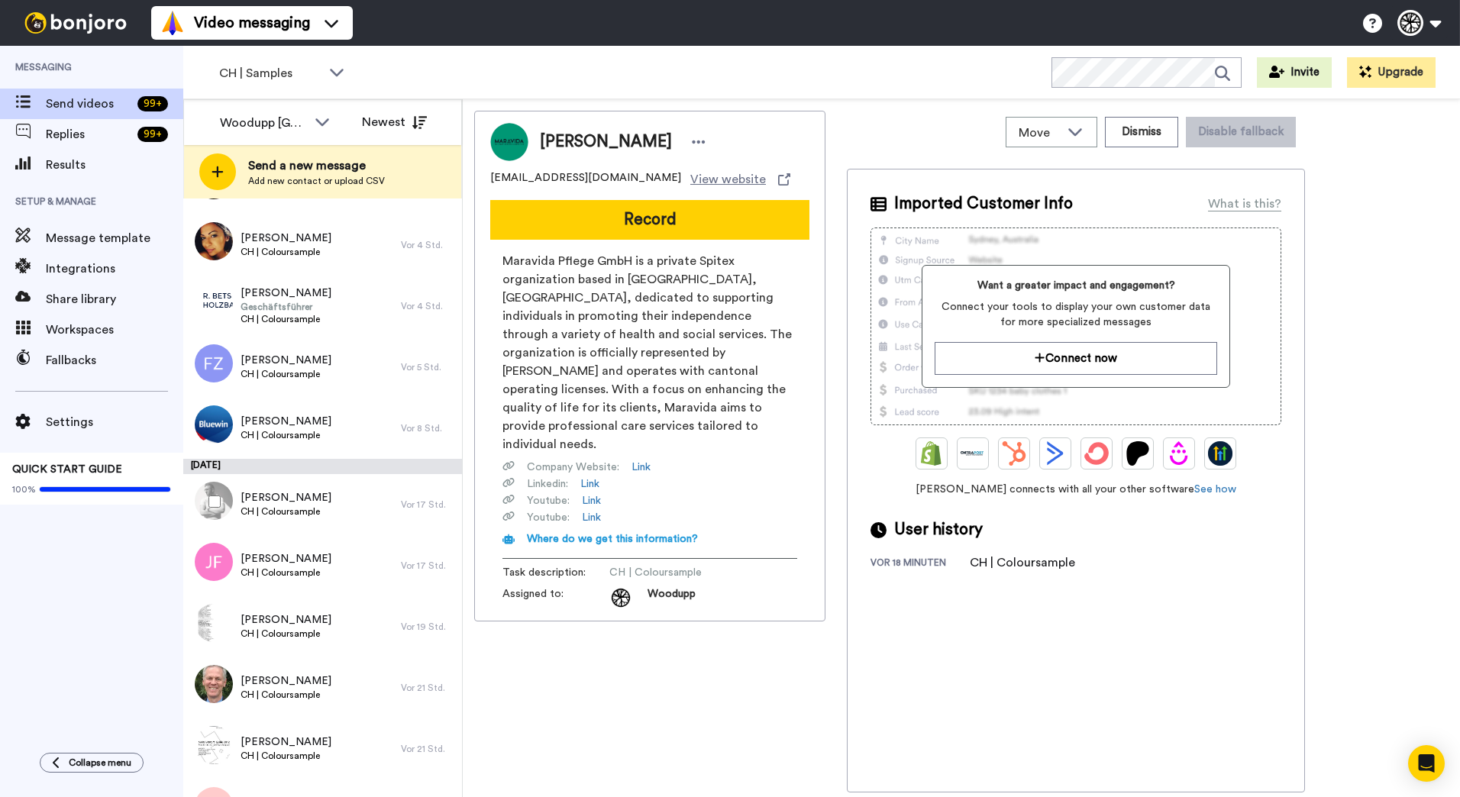
click at [206, 503] on div at bounding box center [211, 501] width 55 height 53
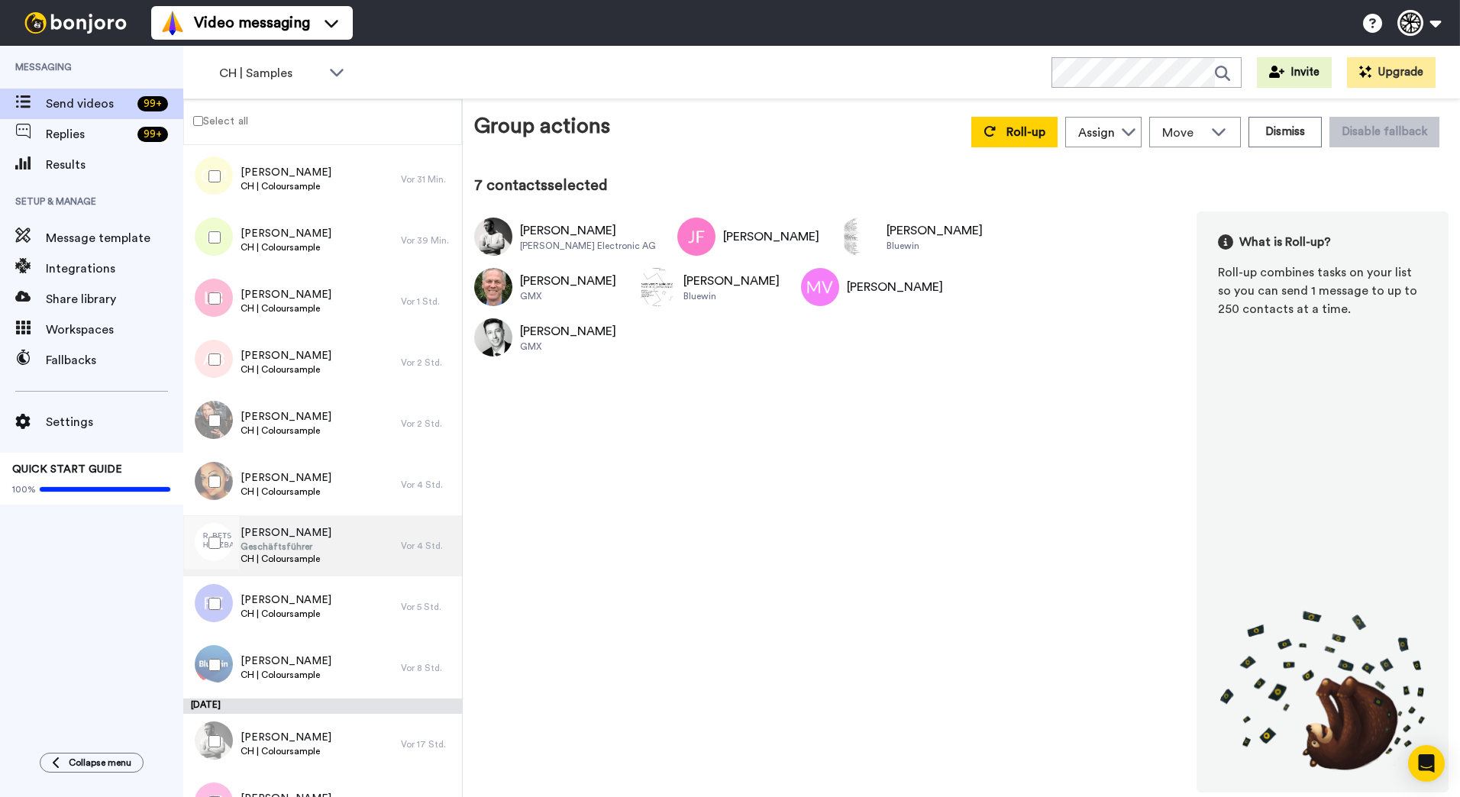
scroll to position [133, 0]
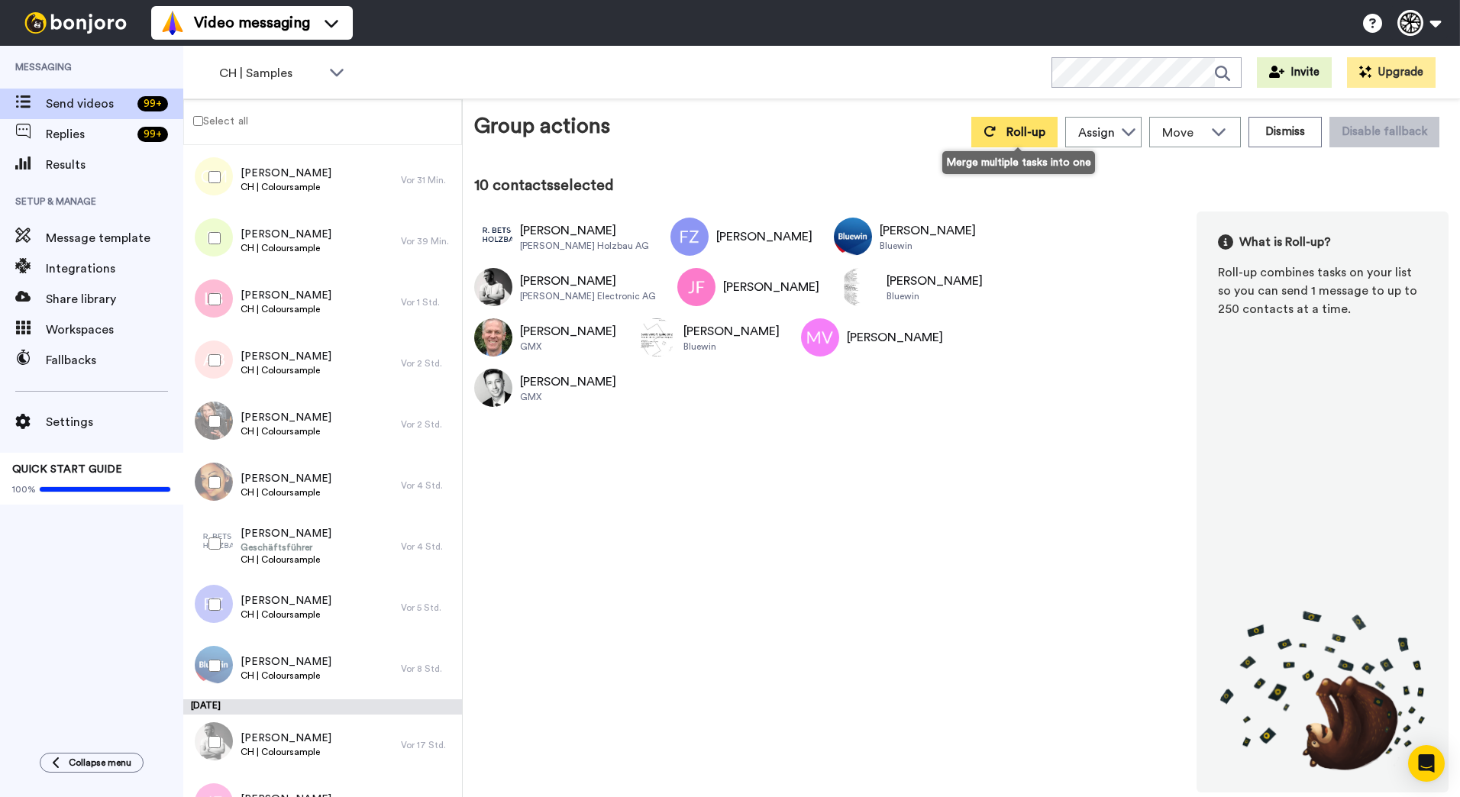
click at [1026, 140] on button "Roll-up" at bounding box center [1014, 132] width 86 height 31
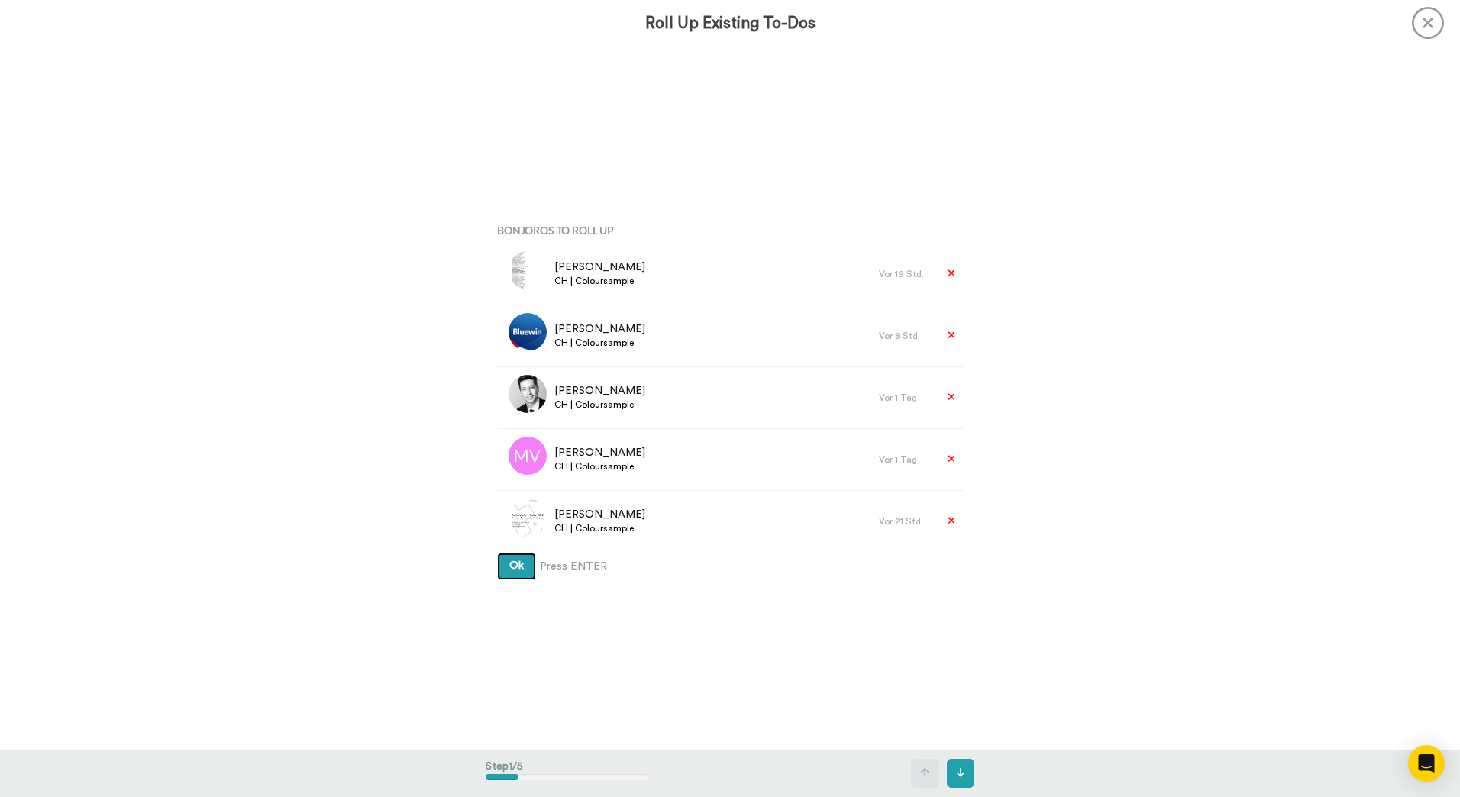
click at [497, 553] on button "Ok" at bounding box center [516, 566] width 39 height 27
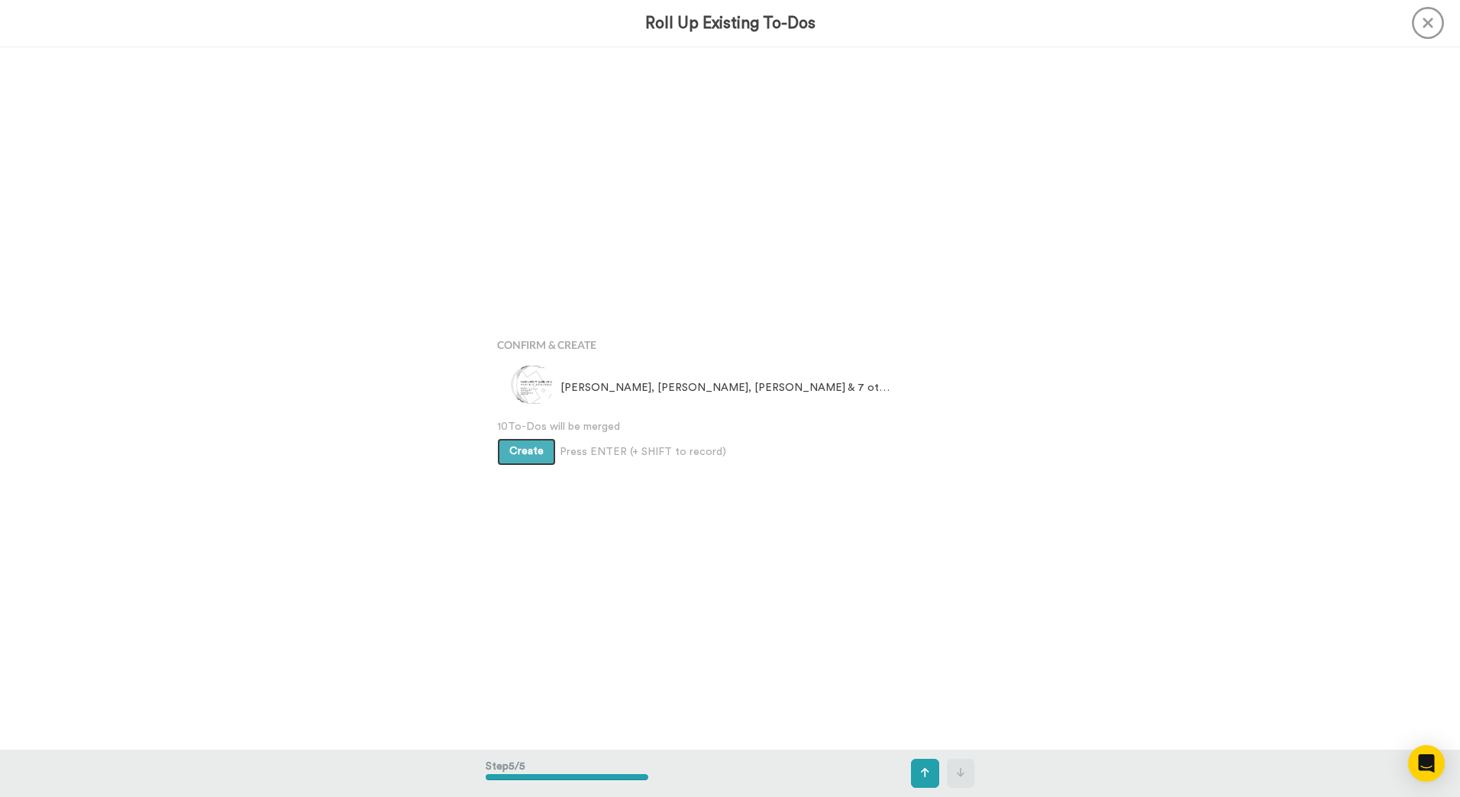
scroll to position [2812, 0]
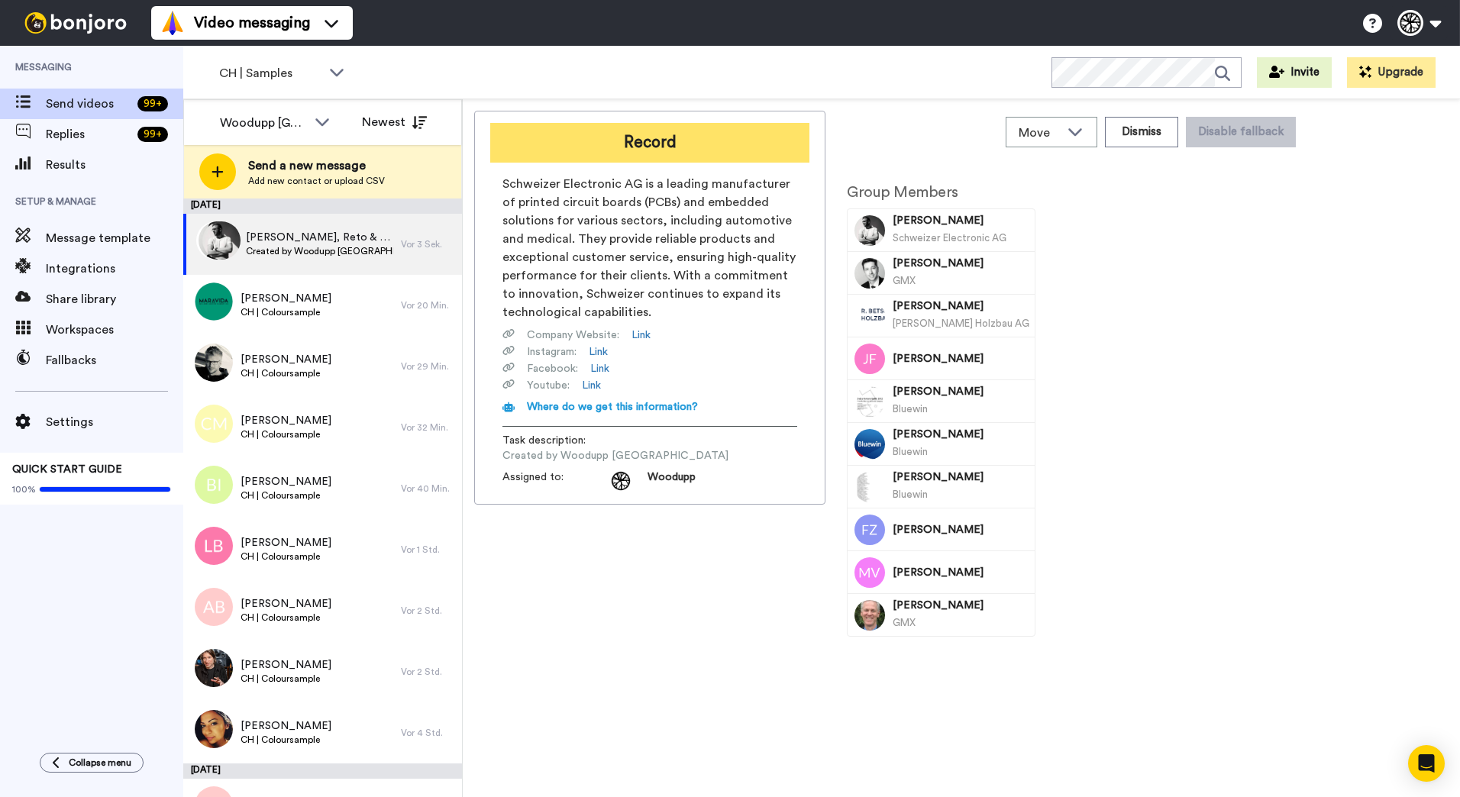
click at [755, 138] on button "Record" at bounding box center [649, 143] width 319 height 40
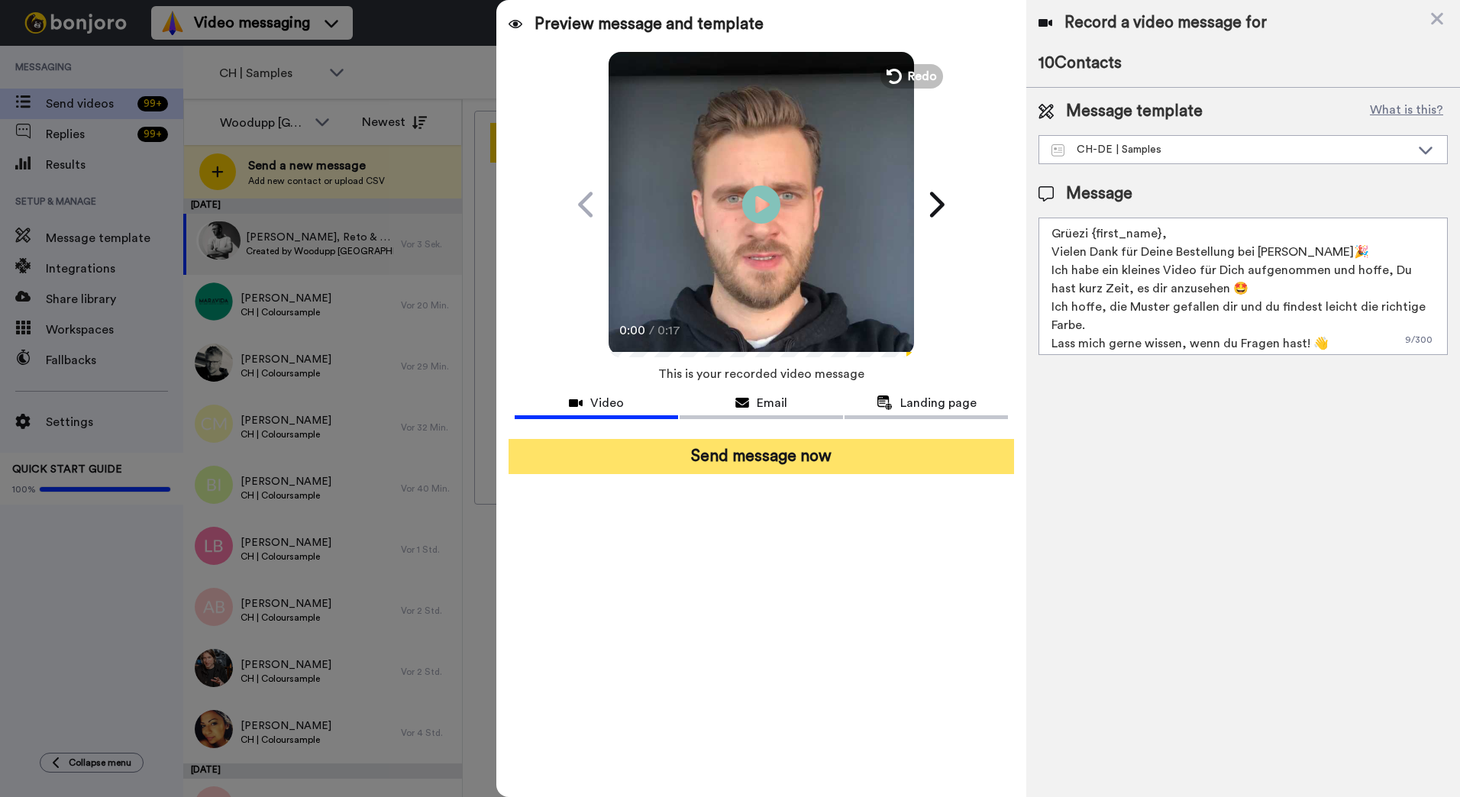
click at [744, 464] on button "Send message now" at bounding box center [762, 456] width 506 height 35
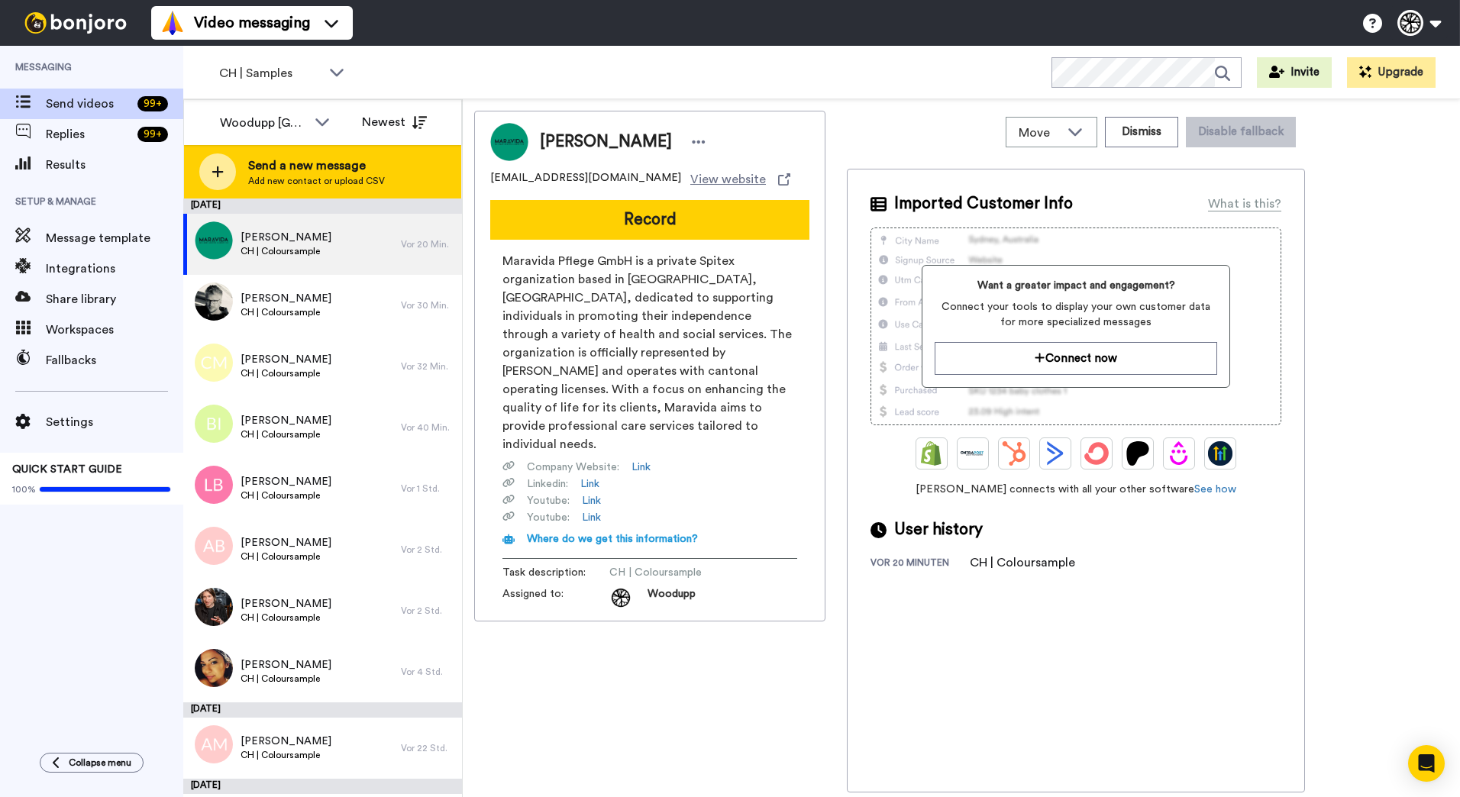
click at [321, 158] on span "Send a new message" at bounding box center [316, 166] width 137 height 18
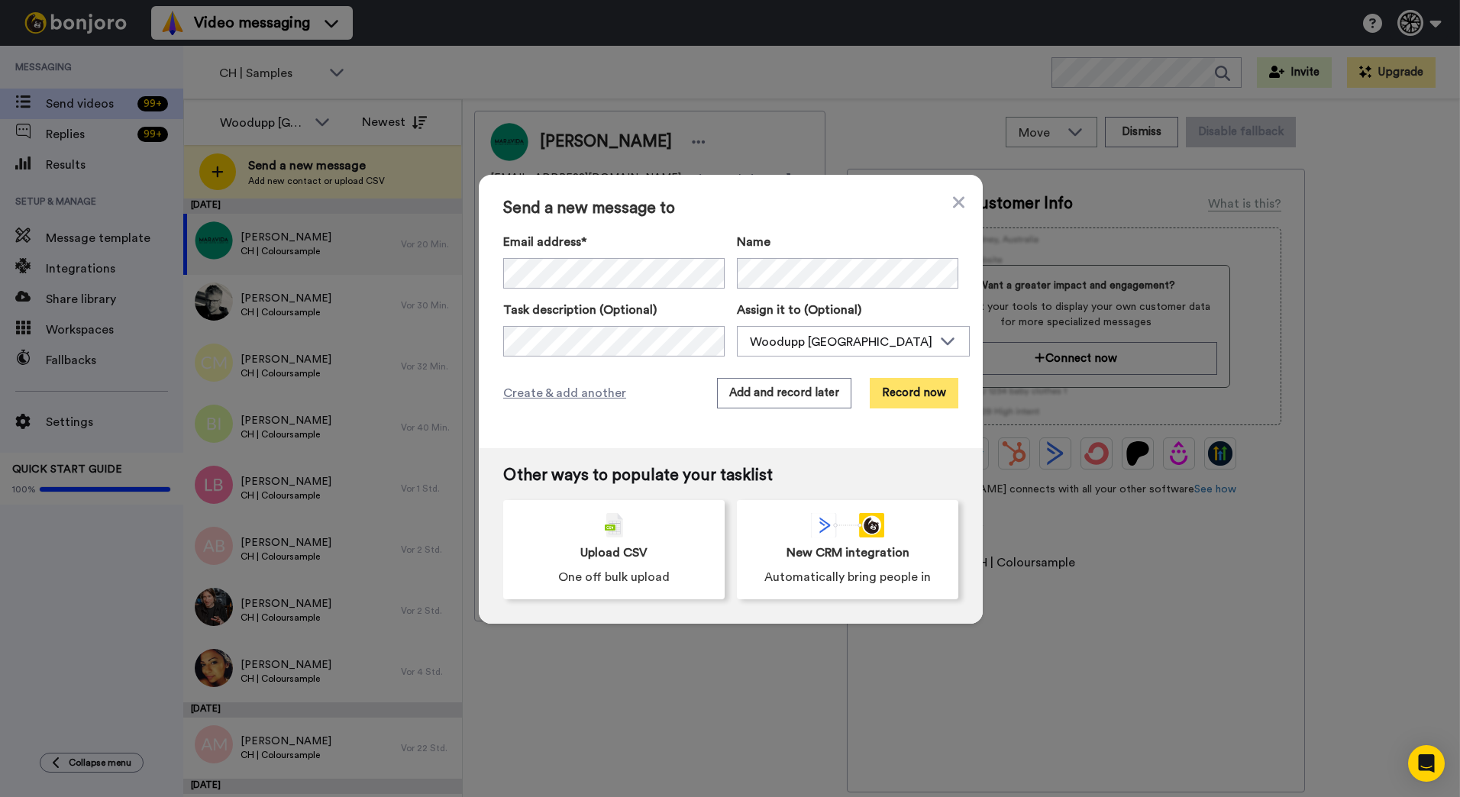
click at [925, 401] on button "Record now" at bounding box center [914, 393] width 89 height 31
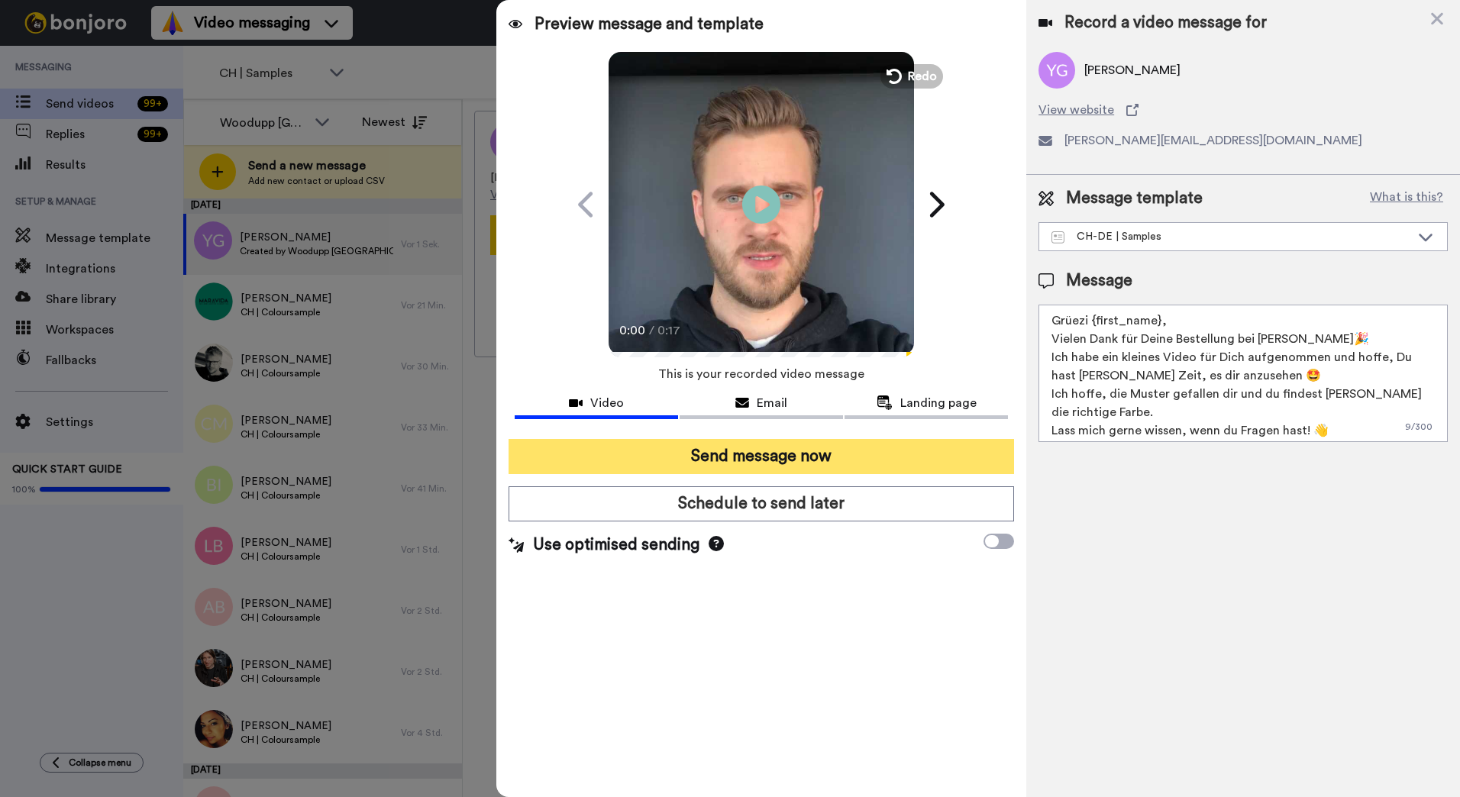
click at [804, 458] on button "Send message now" at bounding box center [762, 456] width 506 height 35
